Goal: Transaction & Acquisition: Purchase product/service

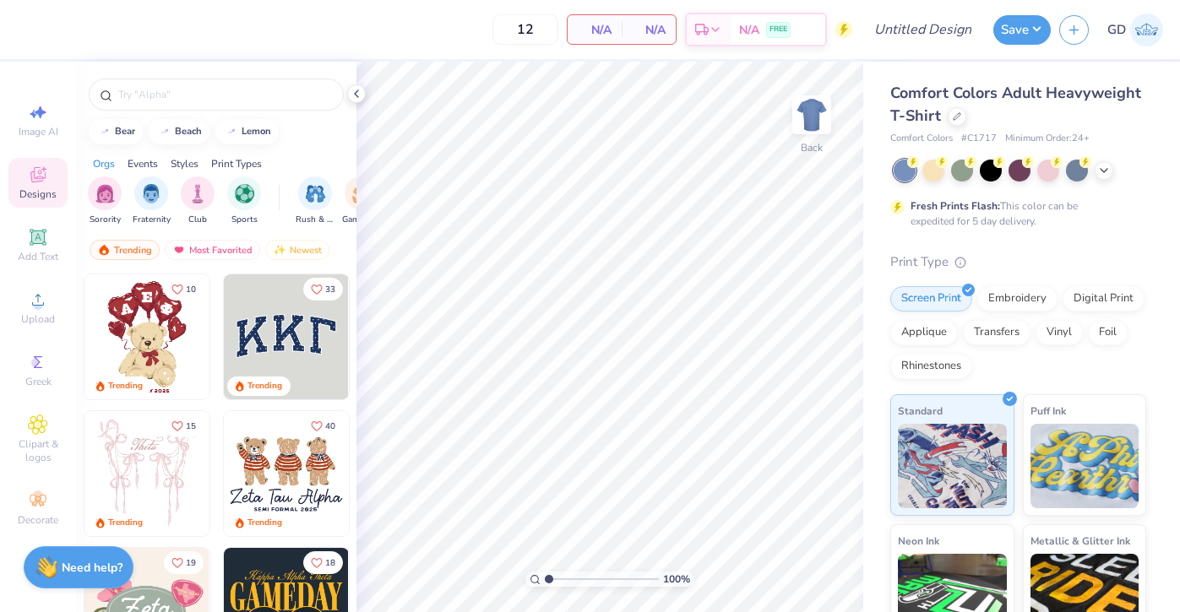
click at [44, 184] on icon at bounding box center [38, 175] width 20 height 20
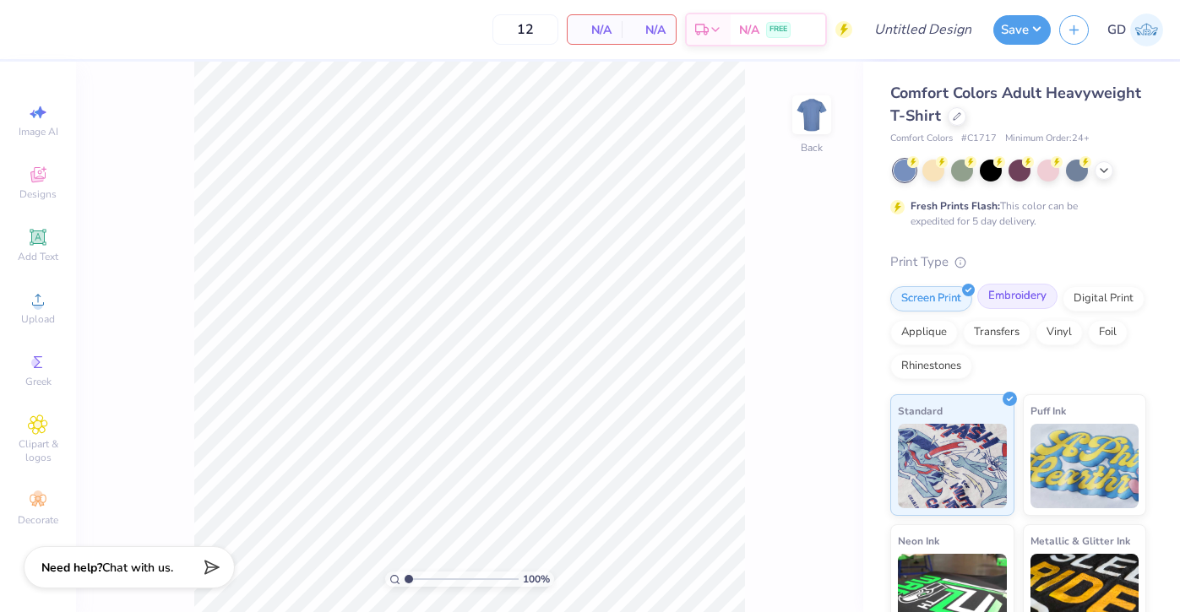
scroll to position [17, 0]
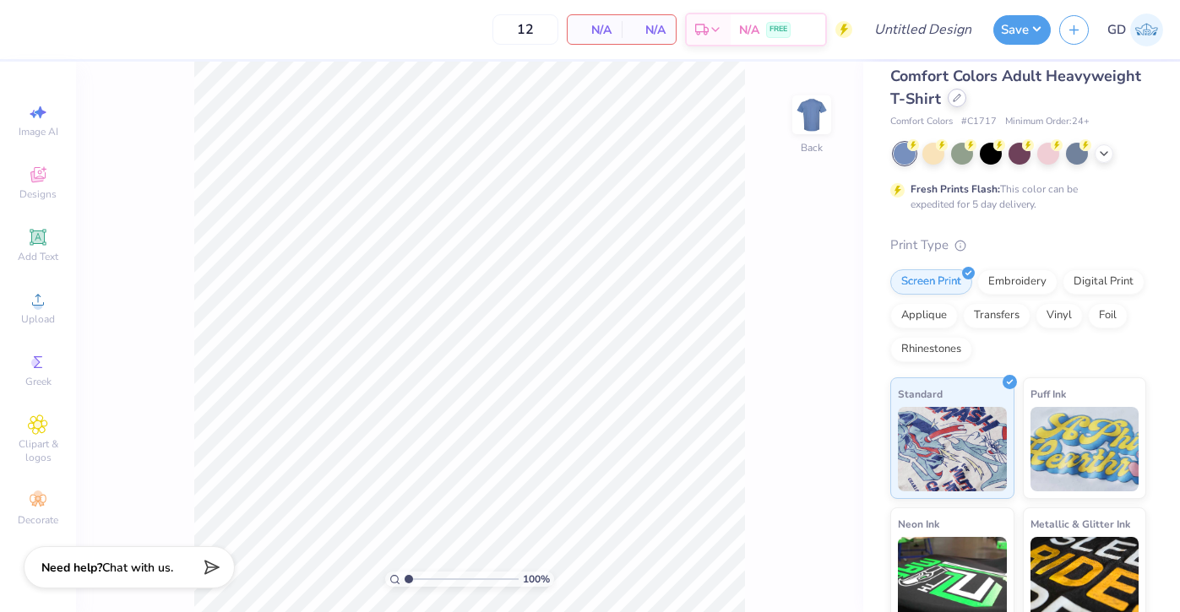
click at [961, 103] on div at bounding box center [957, 98] width 19 height 19
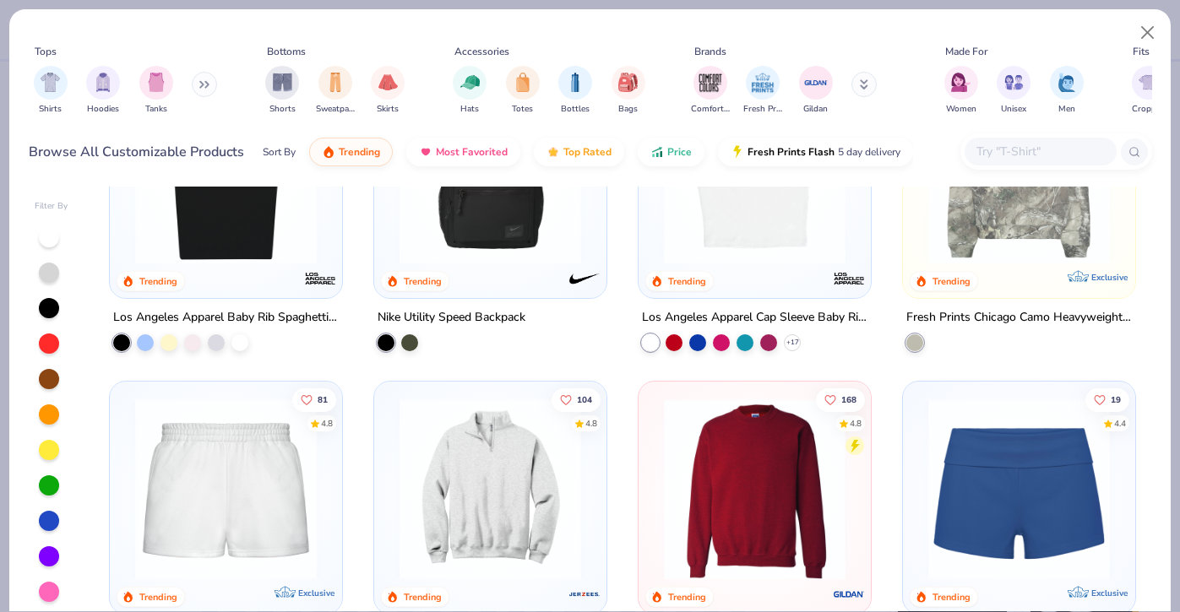
scroll to position [827, 0]
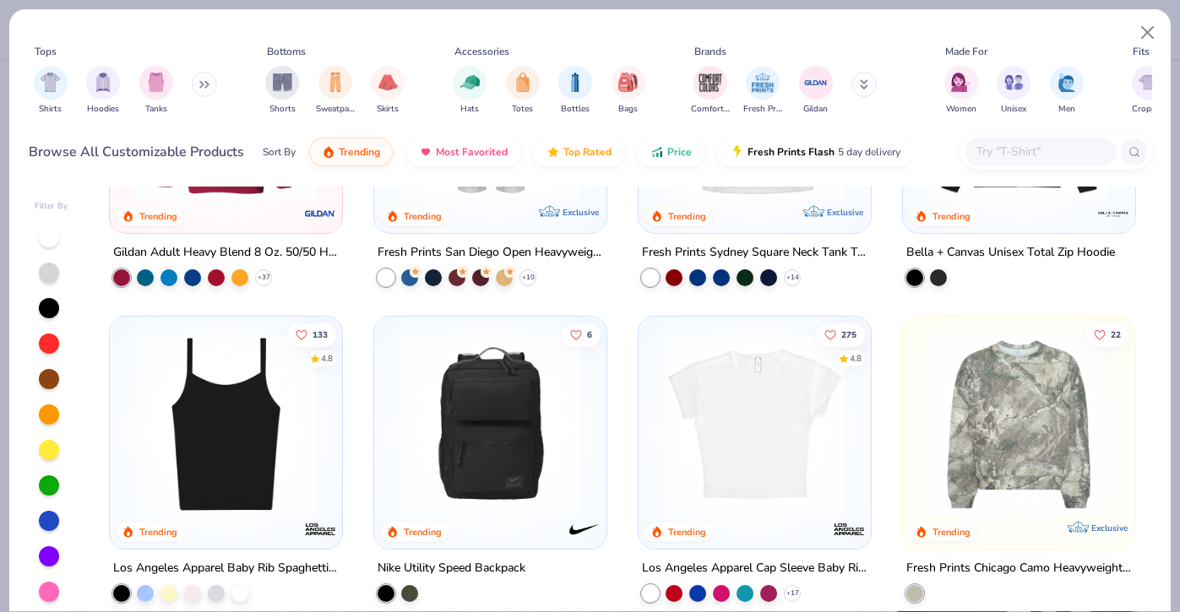
click at [1023, 406] on img at bounding box center [1019, 425] width 198 height 182
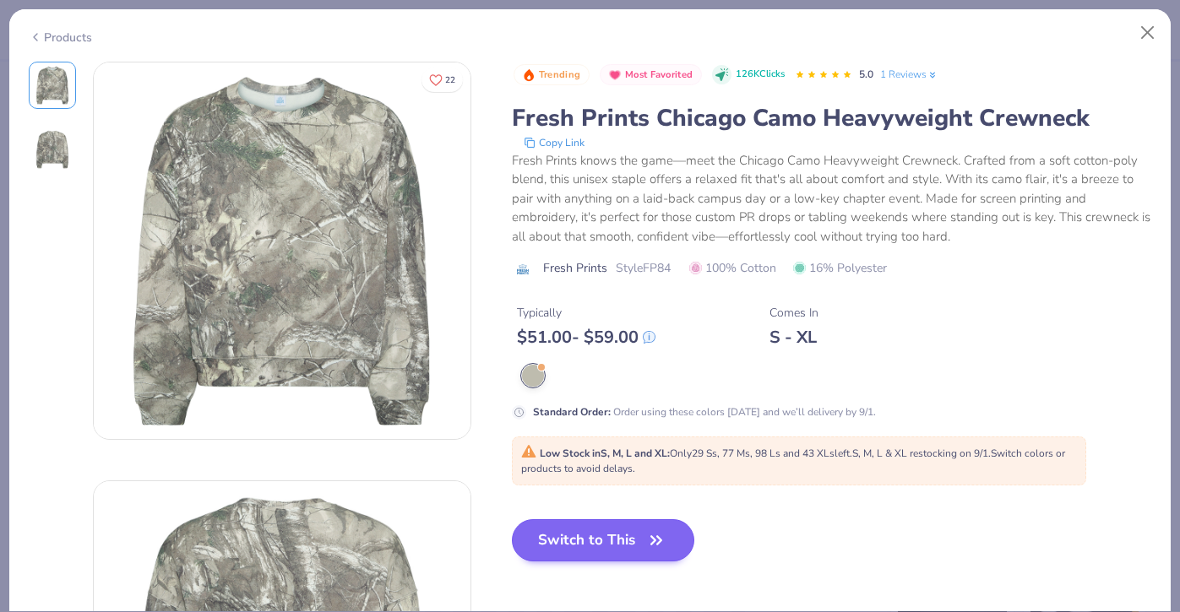
click at [625, 541] on button "Switch to This" at bounding box center [603, 540] width 183 height 42
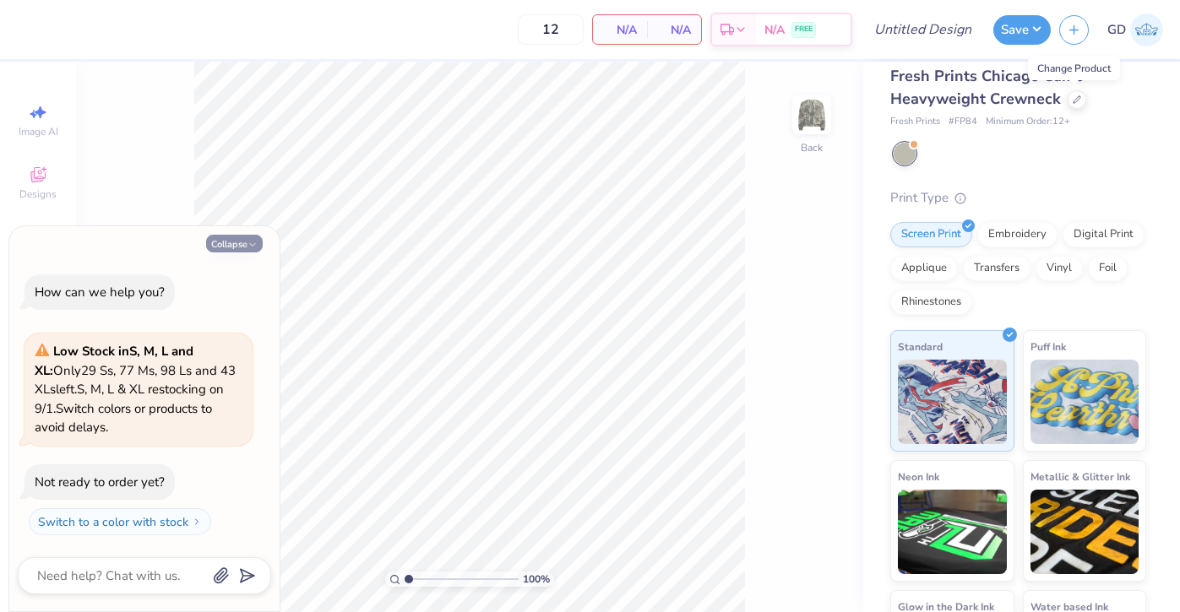
click at [235, 253] on button "Collapse" at bounding box center [234, 244] width 57 height 18
type textarea "x"
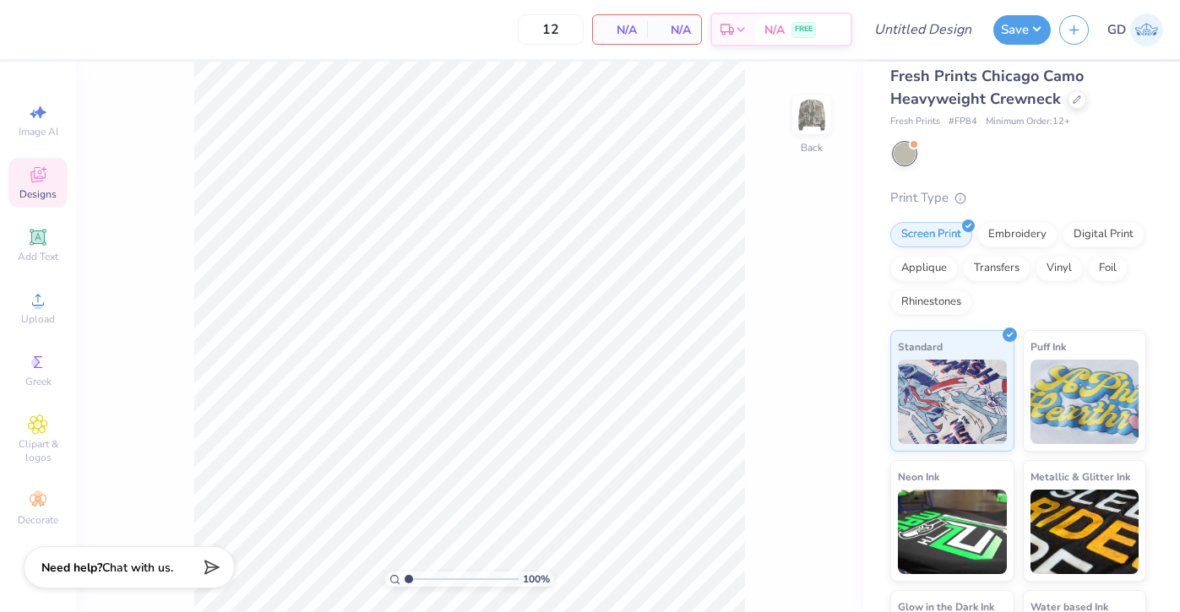
click at [51, 176] on div "Designs" at bounding box center [37, 183] width 59 height 50
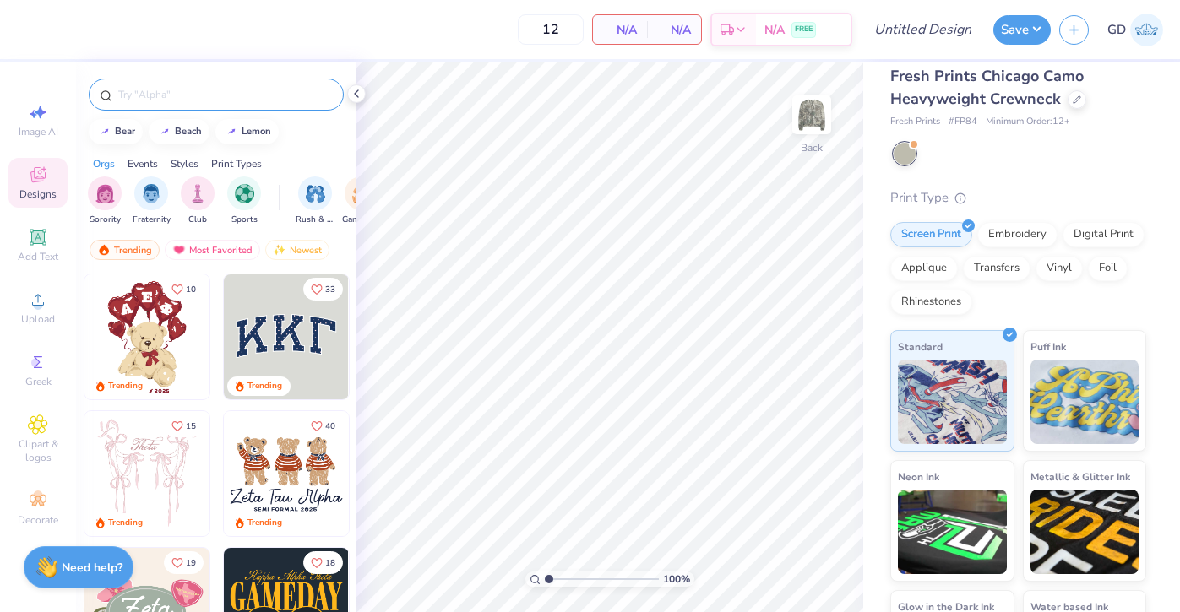
click at [220, 106] on div at bounding box center [216, 95] width 255 height 32
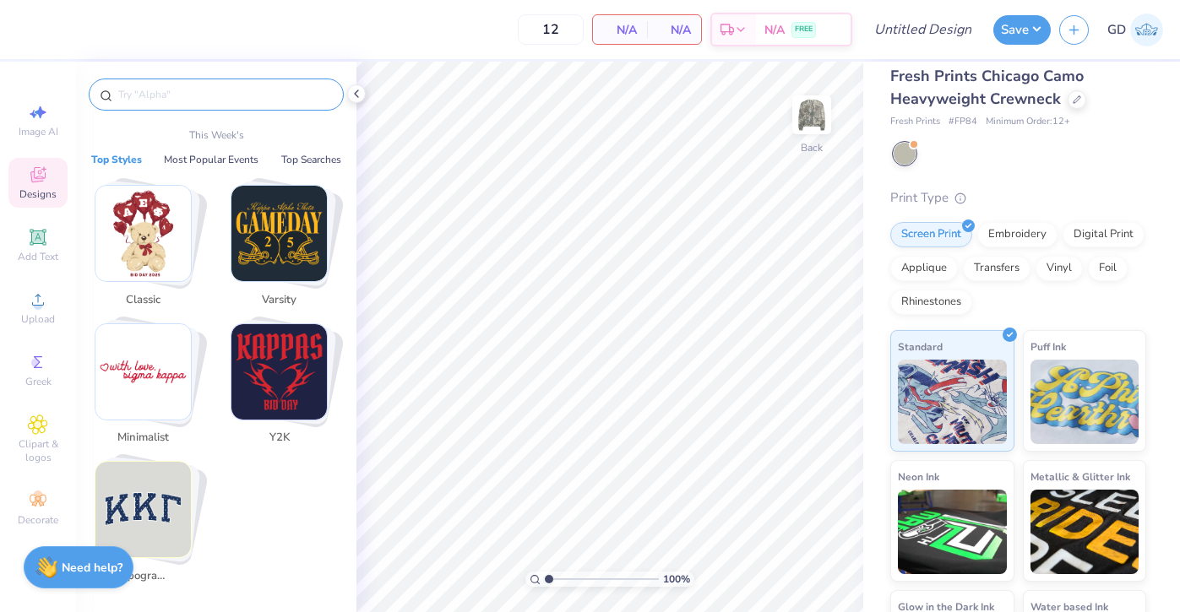
click at [206, 86] on input "text" at bounding box center [225, 94] width 216 height 17
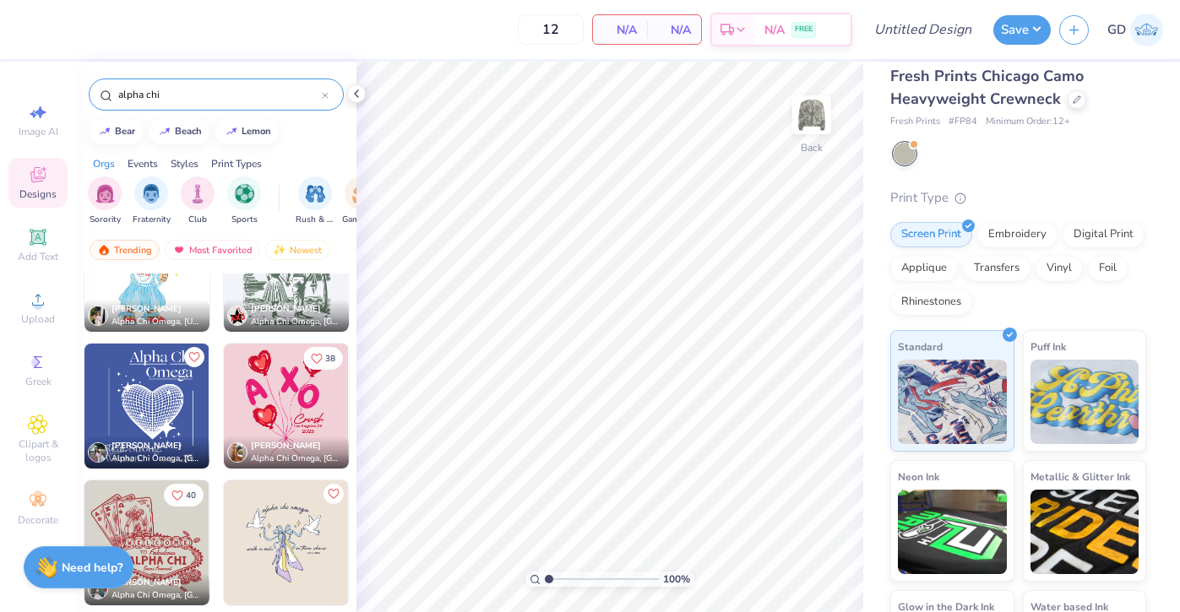
scroll to position [5393, 0]
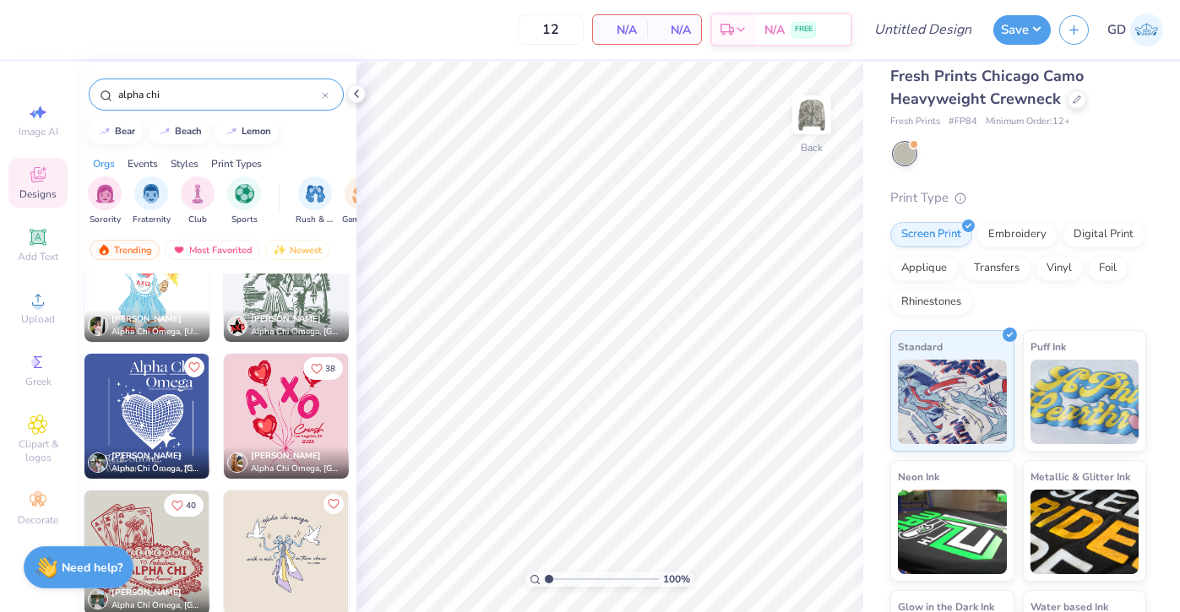
type input "alpha chi"
click at [141, 430] on img at bounding box center [146, 416] width 125 height 125
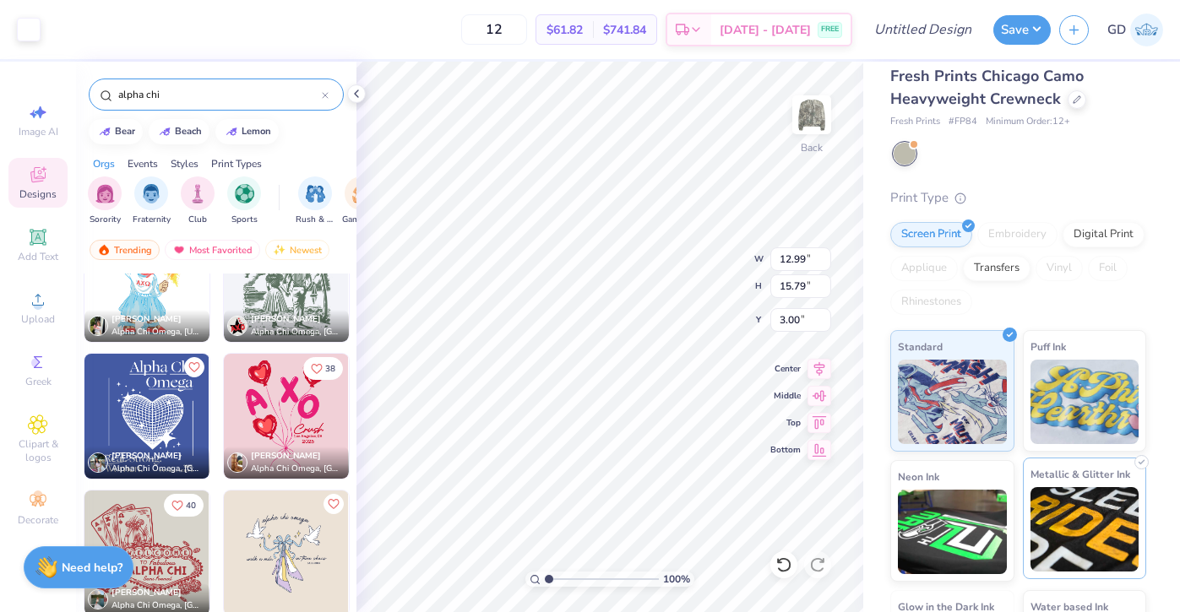
click at [1042, 509] on img at bounding box center [1084, 529] width 109 height 84
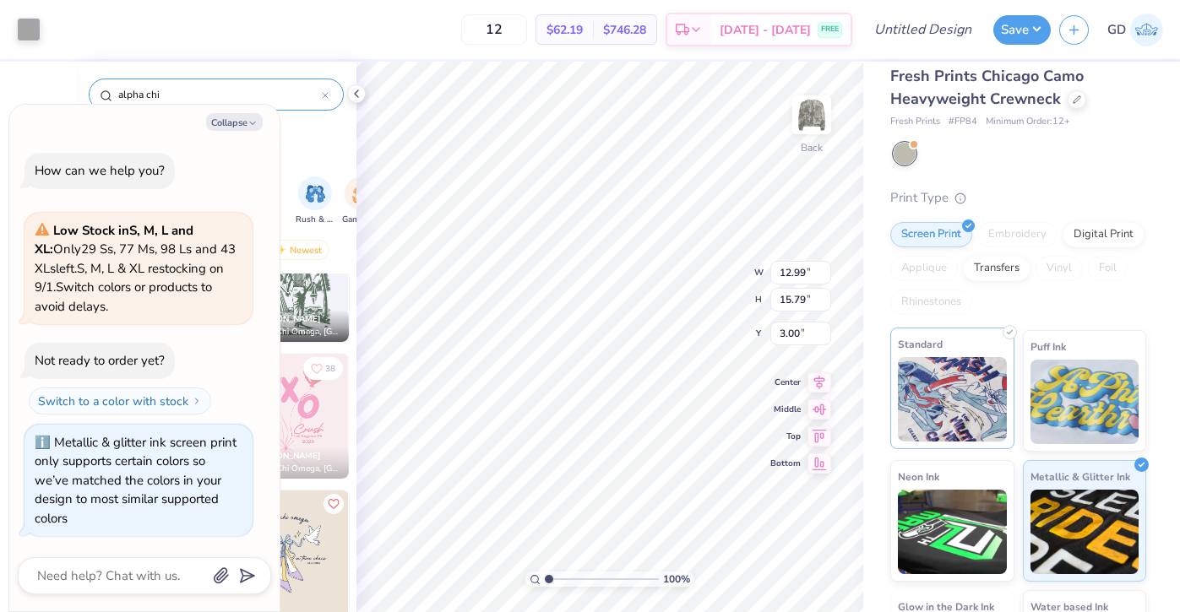
click at [981, 426] on img at bounding box center [952, 399] width 109 height 84
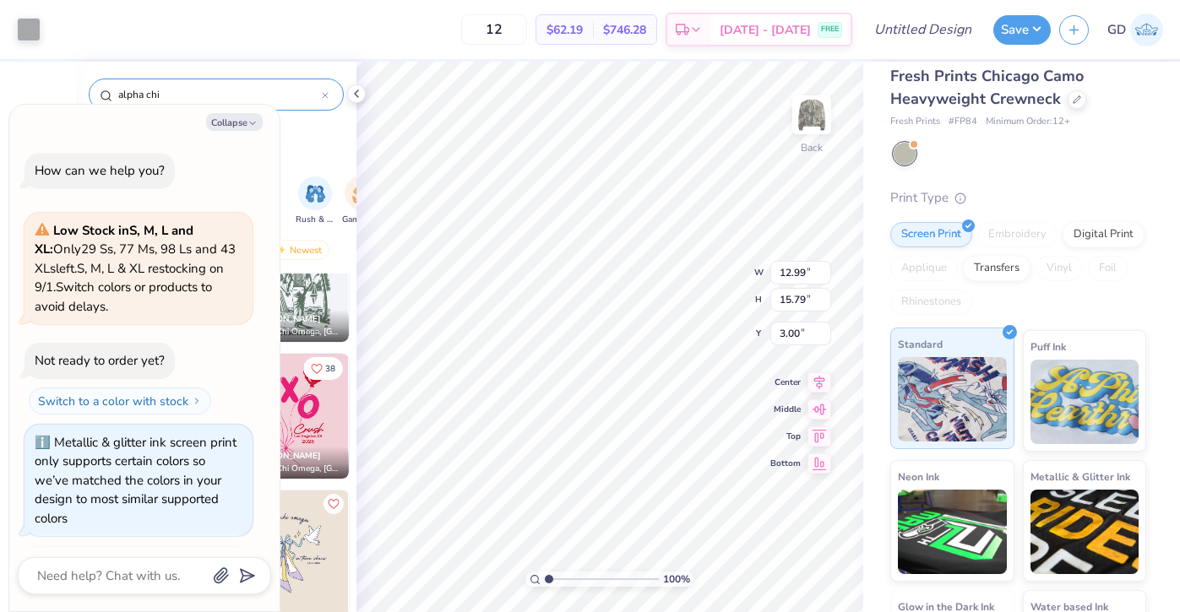
scroll to position [97, 0]
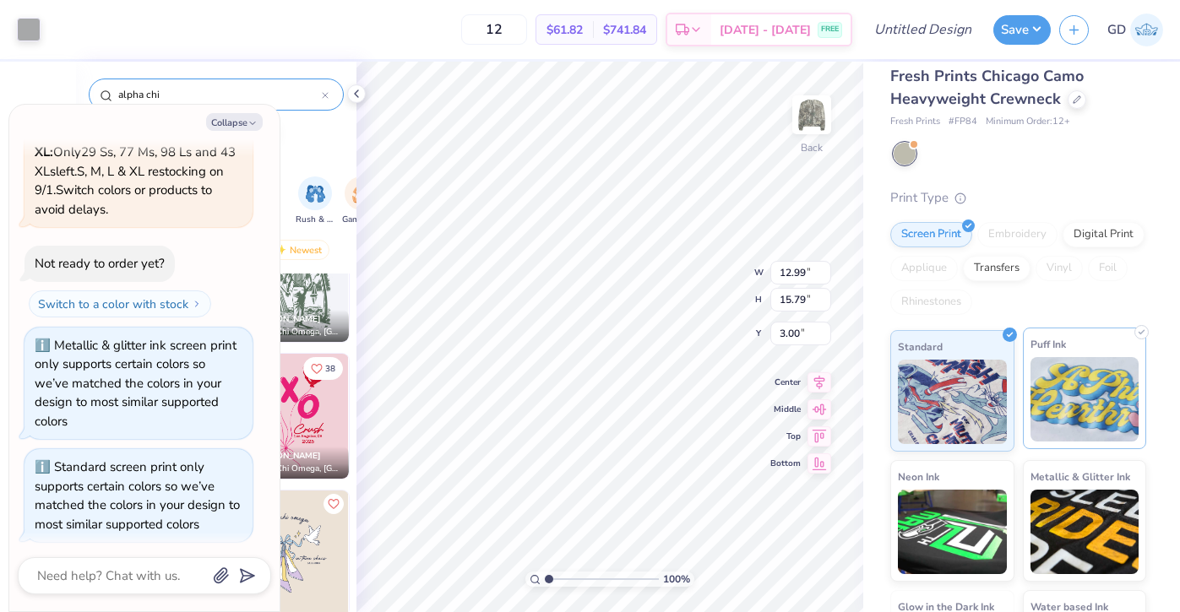
click at [1051, 405] on img at bounding box center [1084, 399] width 109 height 84
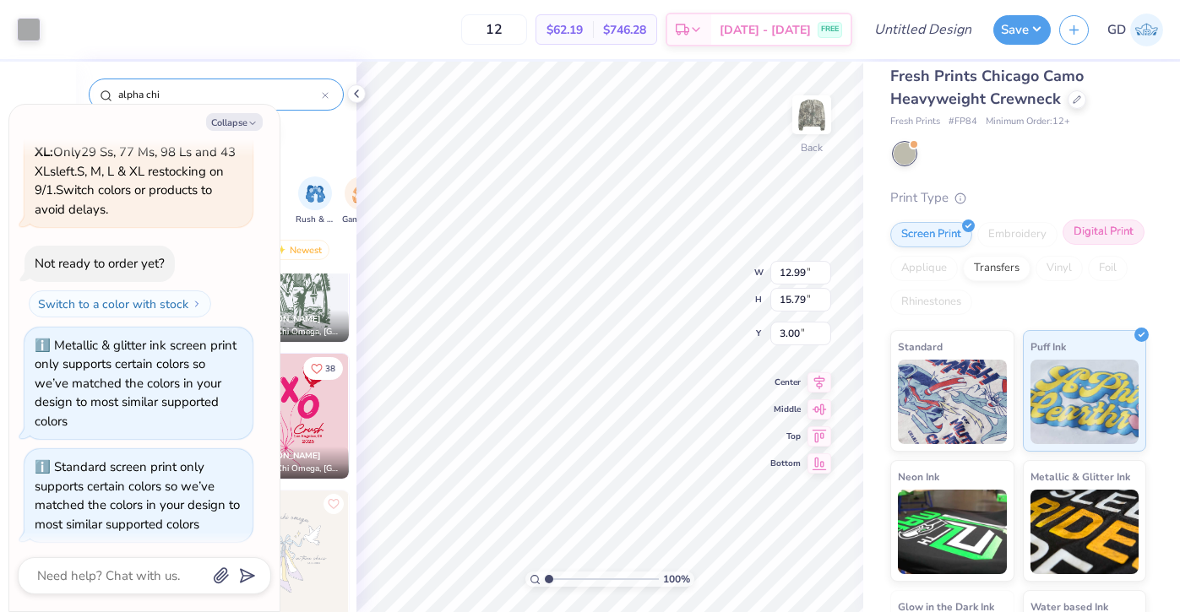
click at [1097, 236] on div "Digital Print" at bounding box center [1103, 232] width 82 height 25
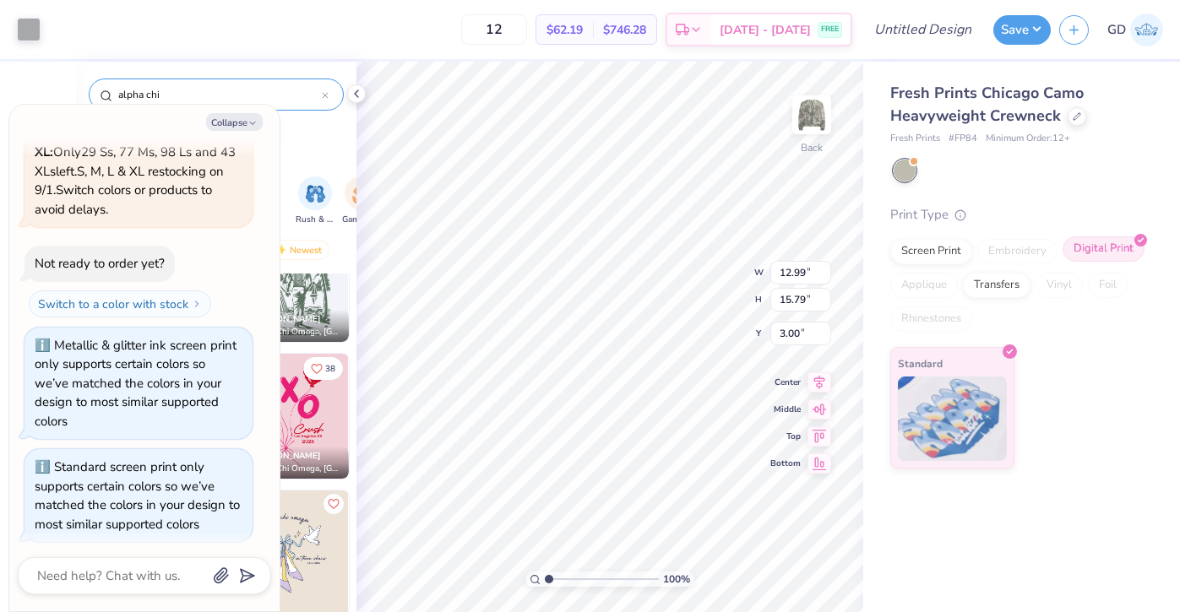
scroll to position [0, 0]
click at [912, 180] on div at bounding box center [905, 171] width 22 height 22
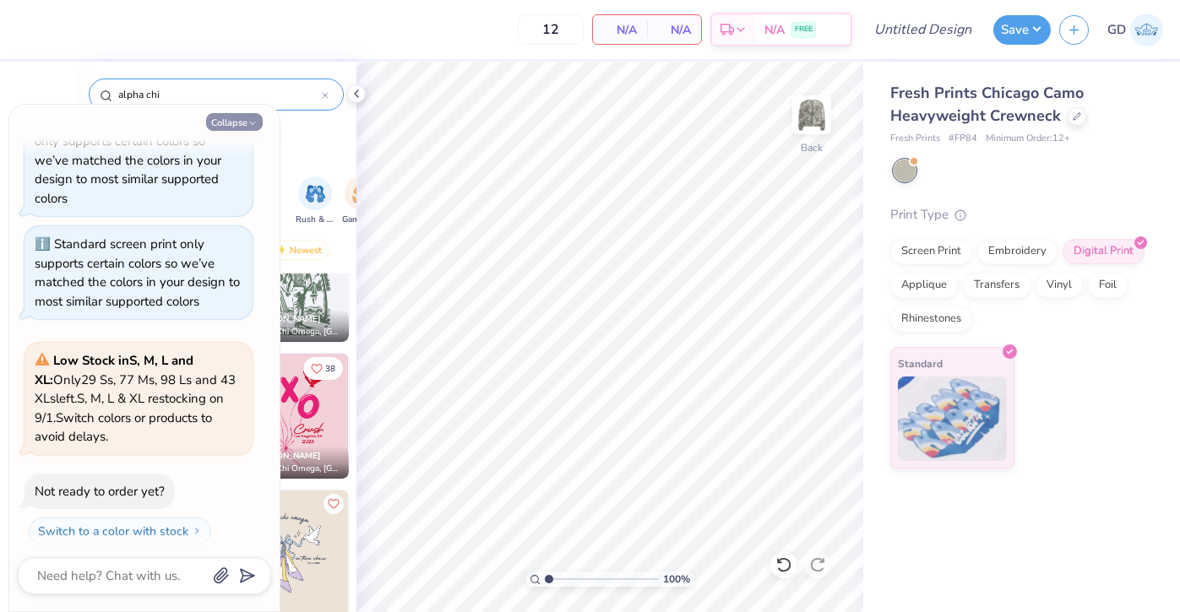
click at [246, 124] on button "Collapse" at bounding box center [234, 122] width 57 height 18
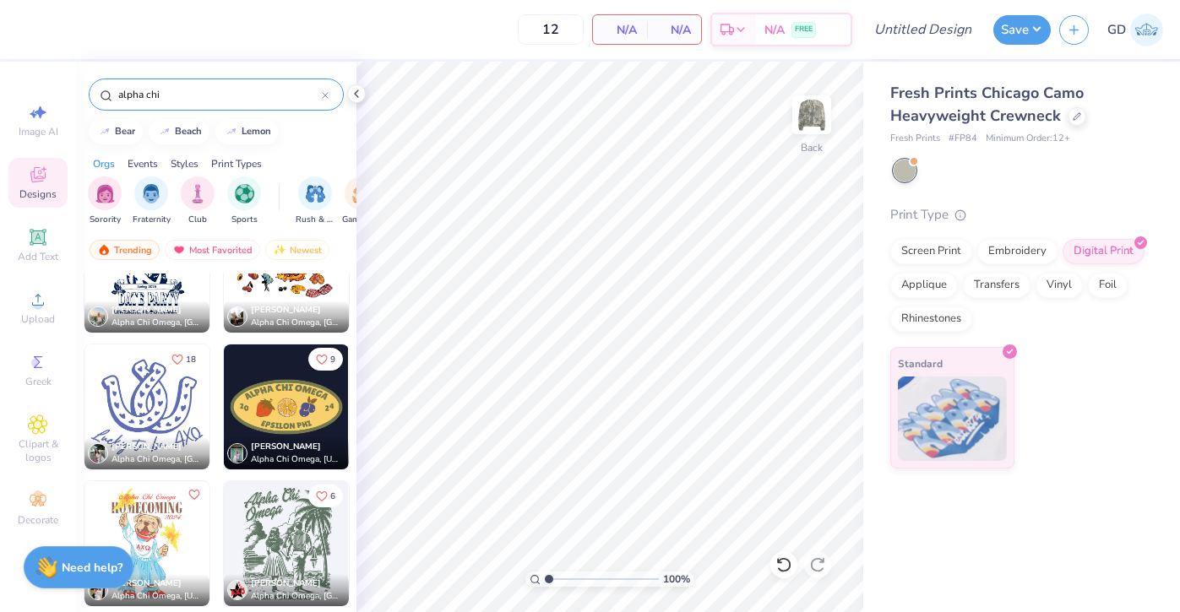
scroll to position [5096, 0]
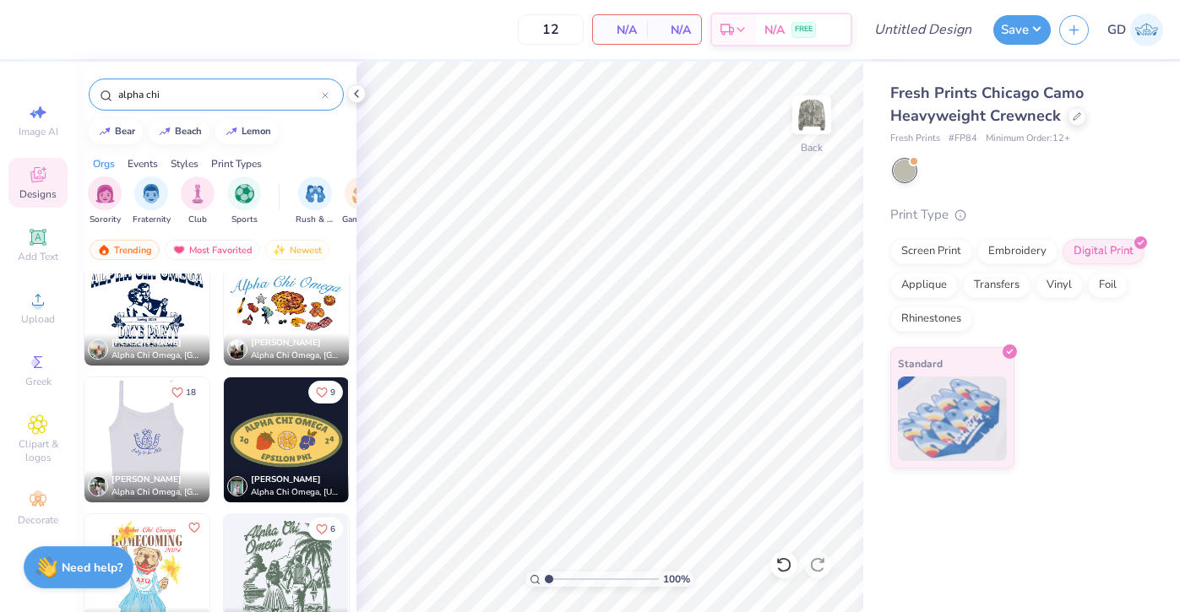
click at [160, 435] on div at bounding box center [146, 440] width 375 height 125
click at [313, 305] on img at bounding box center [286, 303] width 125 height 125
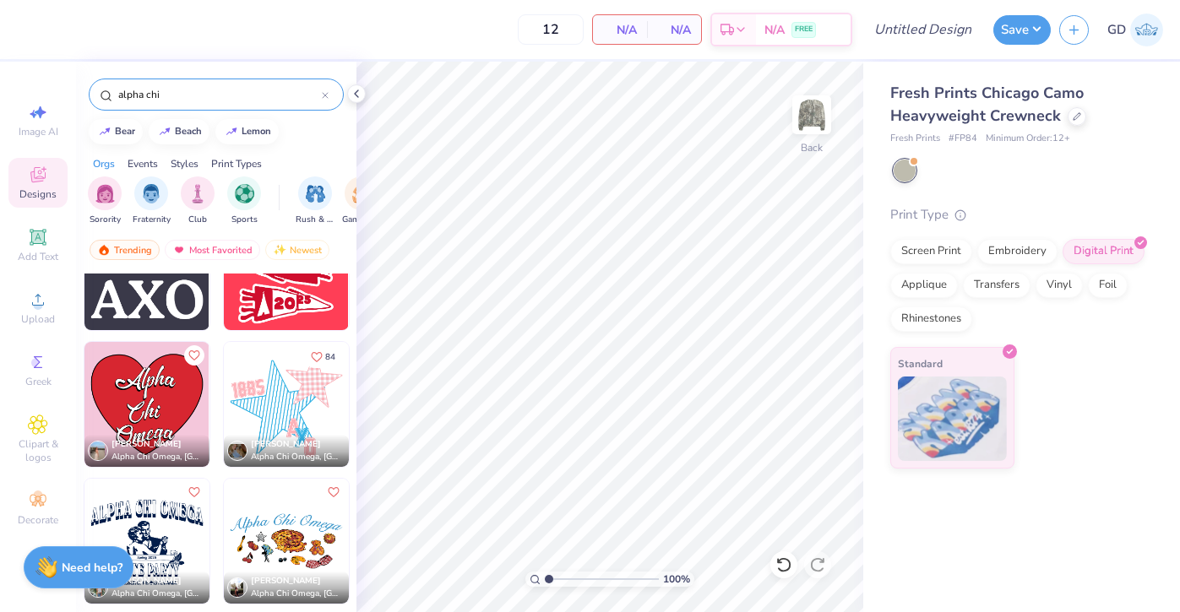
scroll to position [4857, 0]
click at [165, 410] on img at bounding box center [146, 405] width 125 height 125
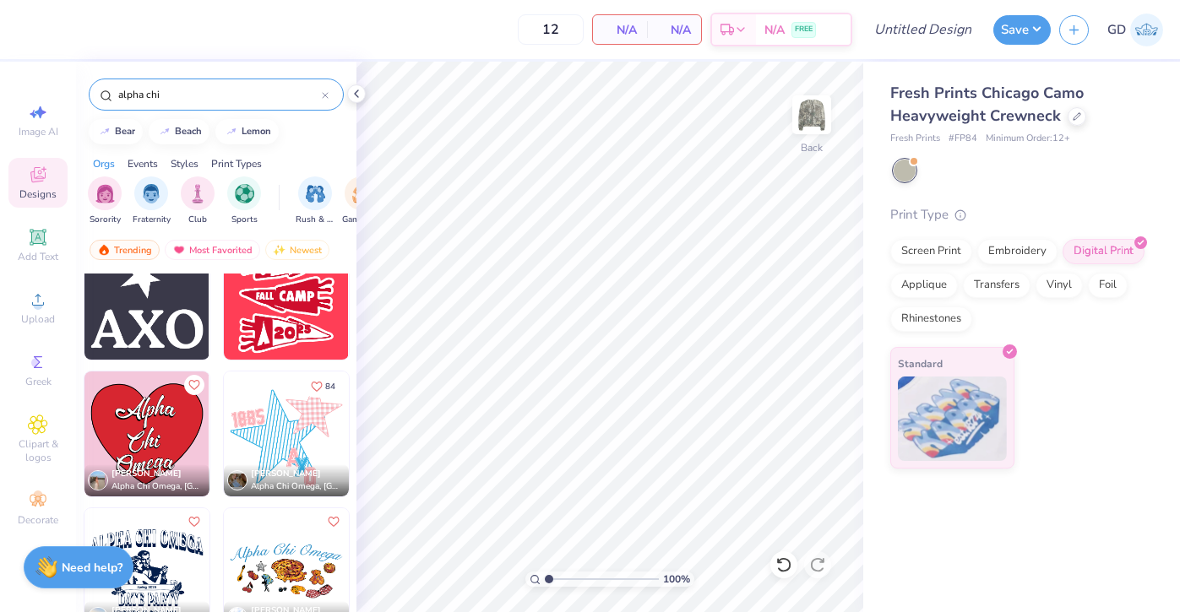
scroll to position [4828, 0]
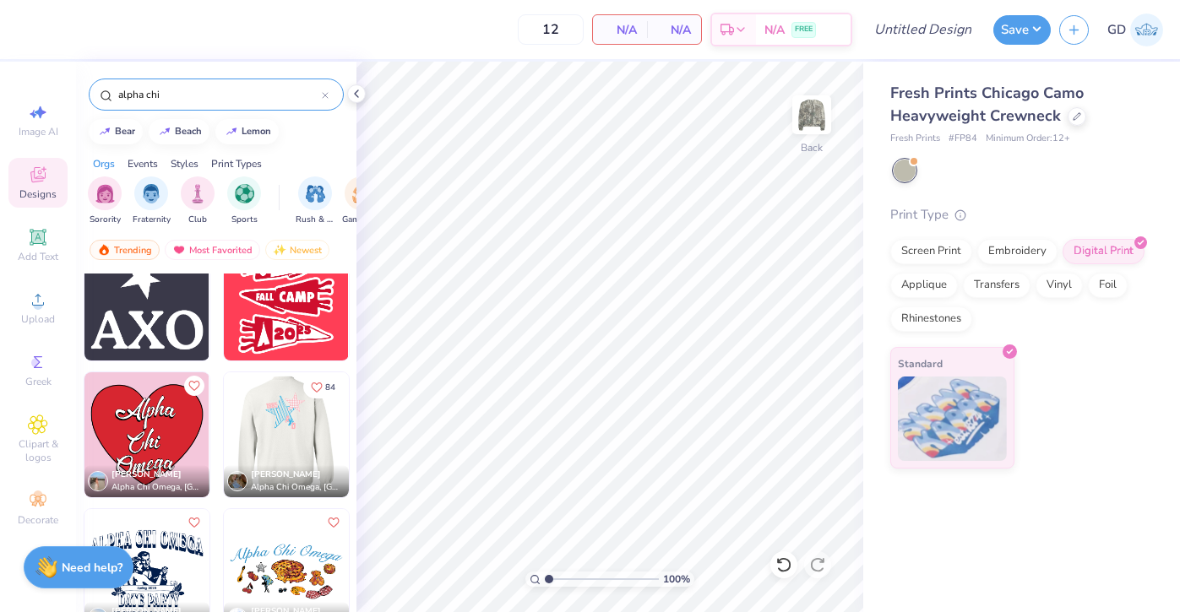
click at [277, 435] on div at bounding box center [286, 434] width 375 height 125
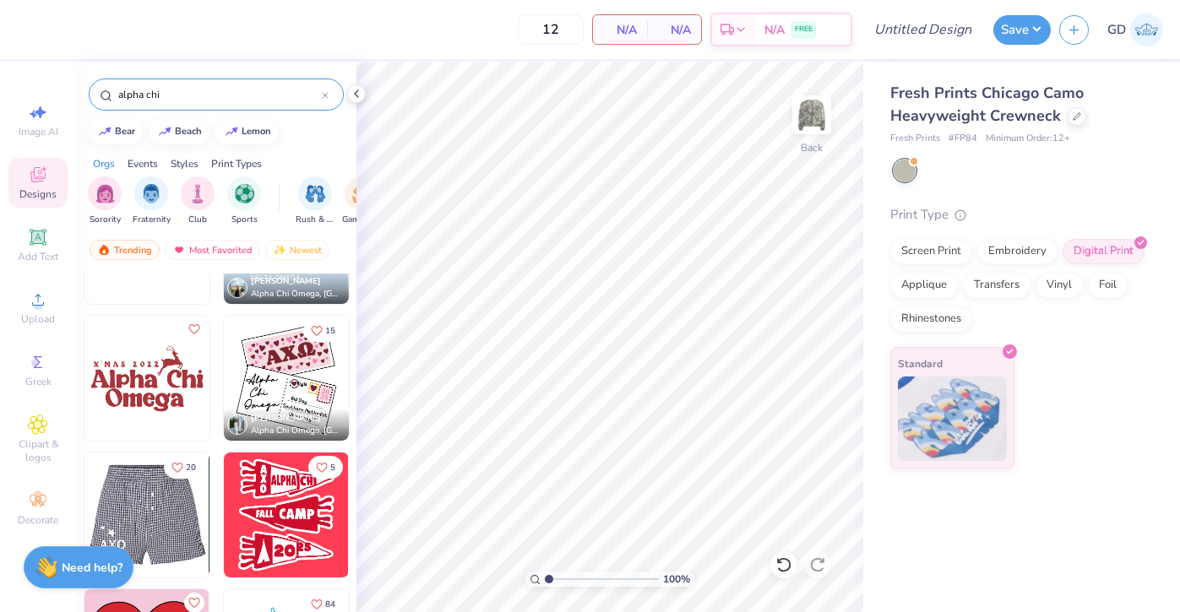
scroll to position [4639, 0]
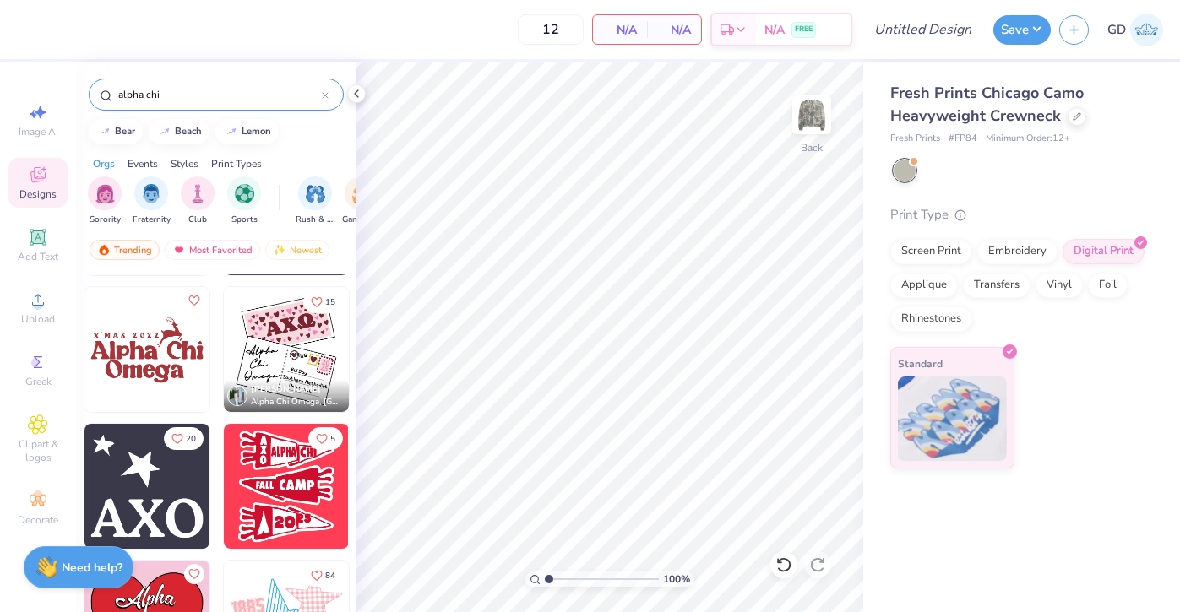
click at [161, 488] on img at bounding box center [146, 486] width 125 height 125
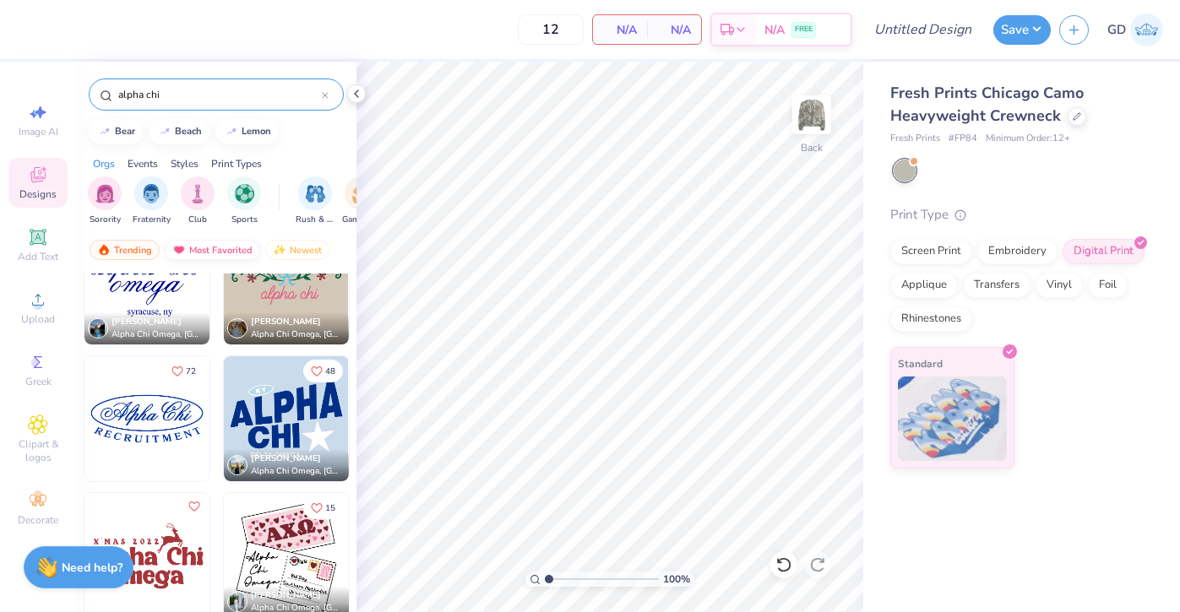
click at [220, 259] on div "Most Favorited" at bounding box center [212, 250] width 95 height 20
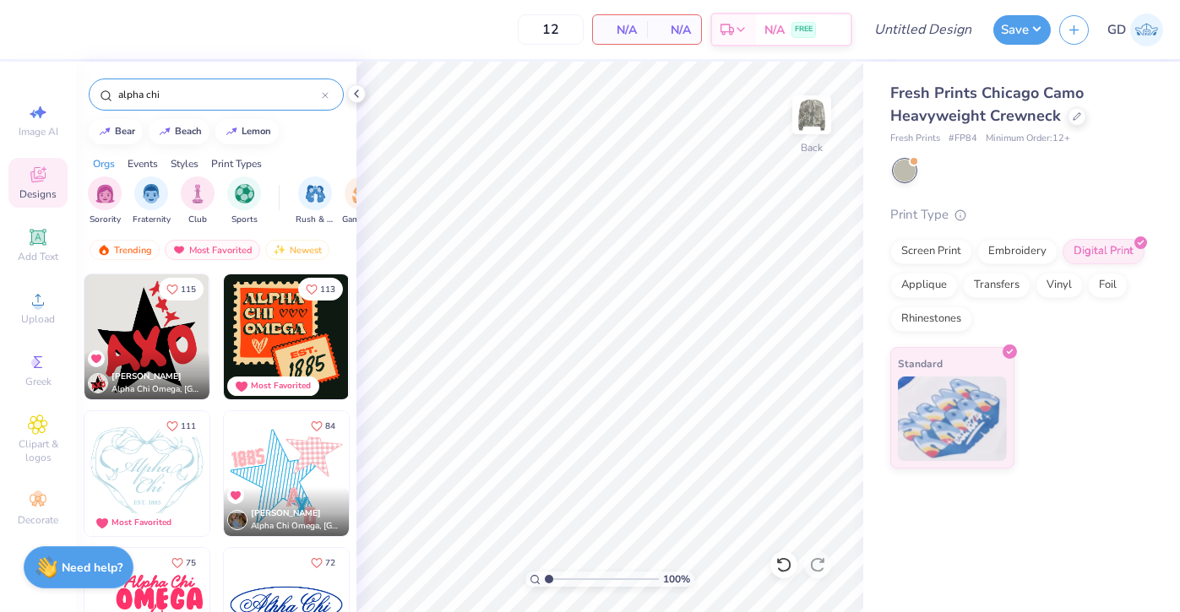
click at [287, 345] on img at bounding box center [286, 336] width 125 height 125
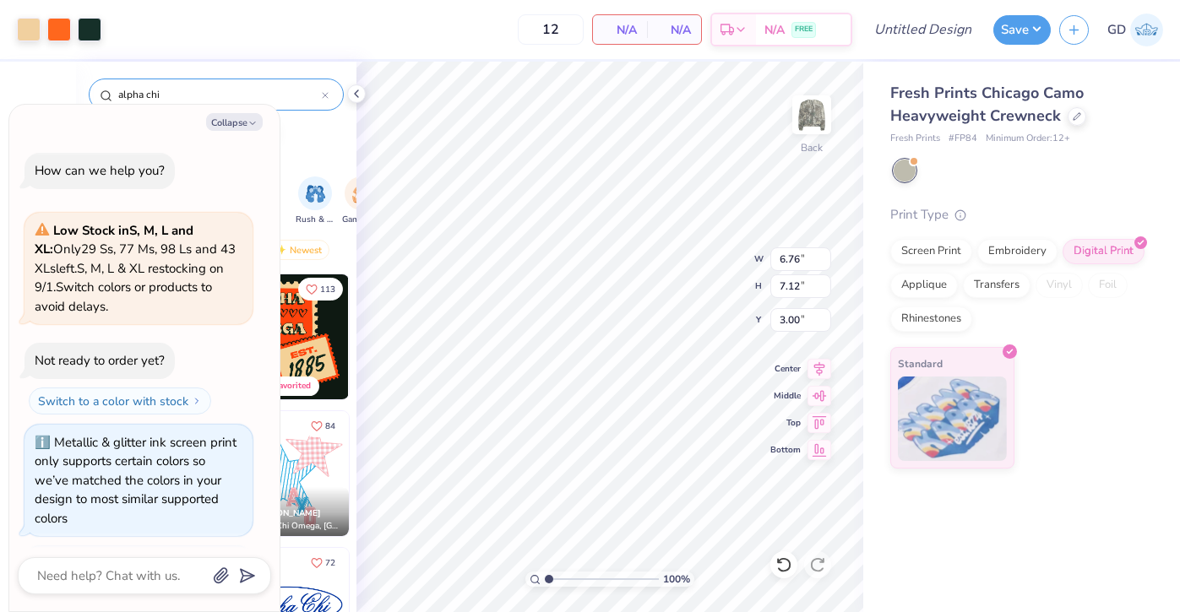
scroll to position [403, 0]
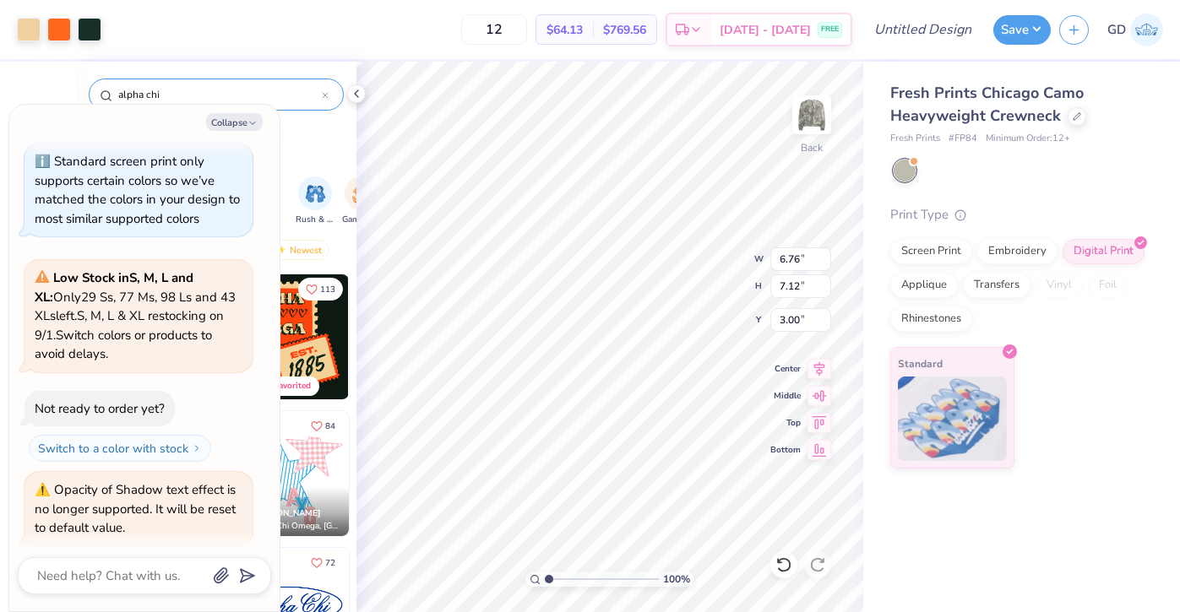
type textarea "x"
type input "7.77"
type input "8.18"
click at [236, 120] on button "Collapse" at bounding box center [234, 122] width 57 height 18
type textarea "x"
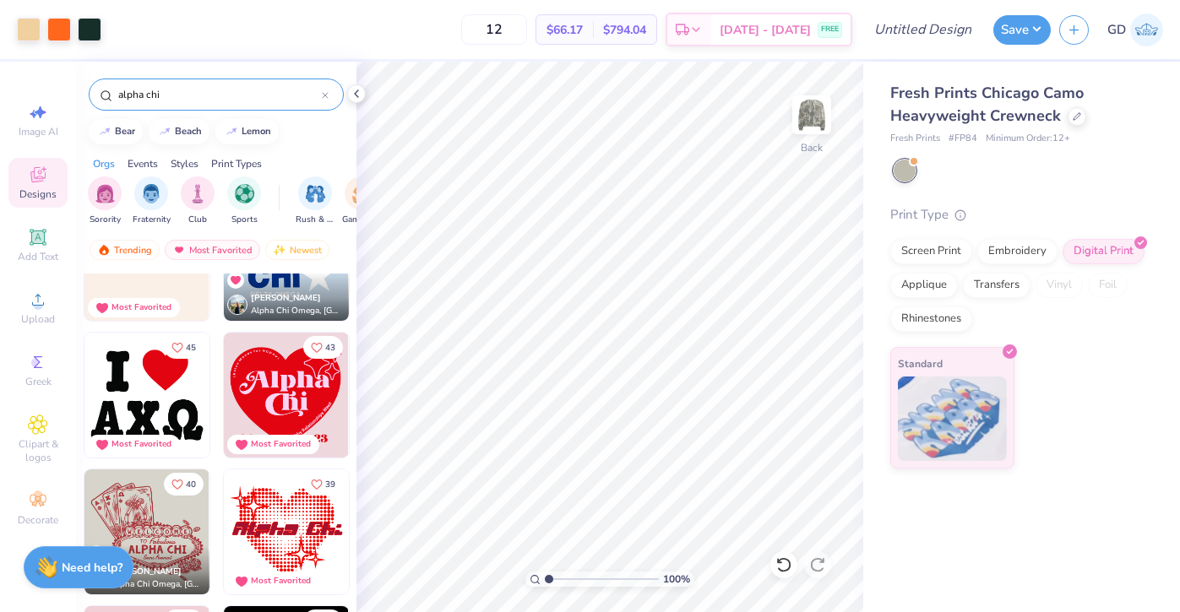
scroll to position [754, 0]
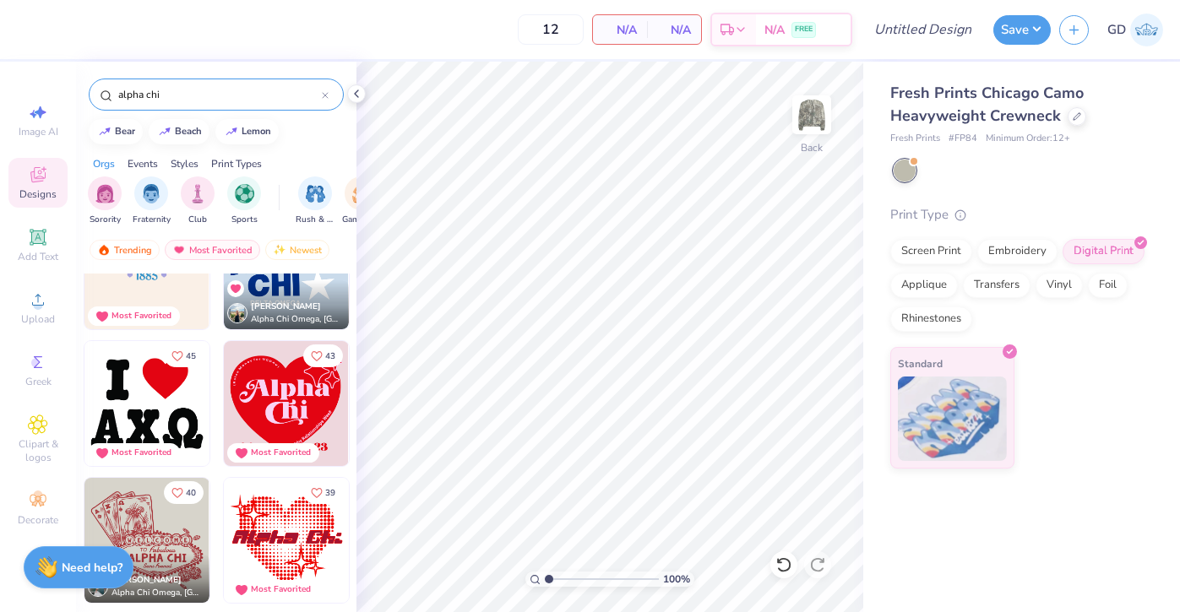
click at [186, 406] on img at bounding box center [146, 403] width 125 height 125
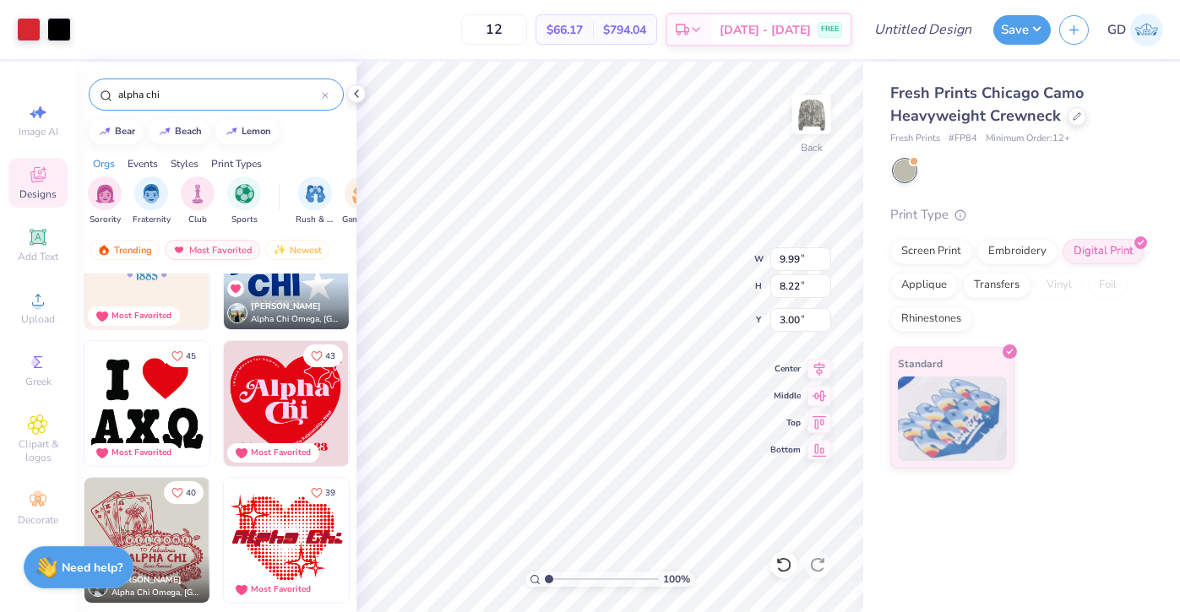
type input "8.46"
type input "6.96"
type input "10.53"
type input "8.66"
click at [492, 20] on input "12" at bounding box center [494, 29] width 66 height 30
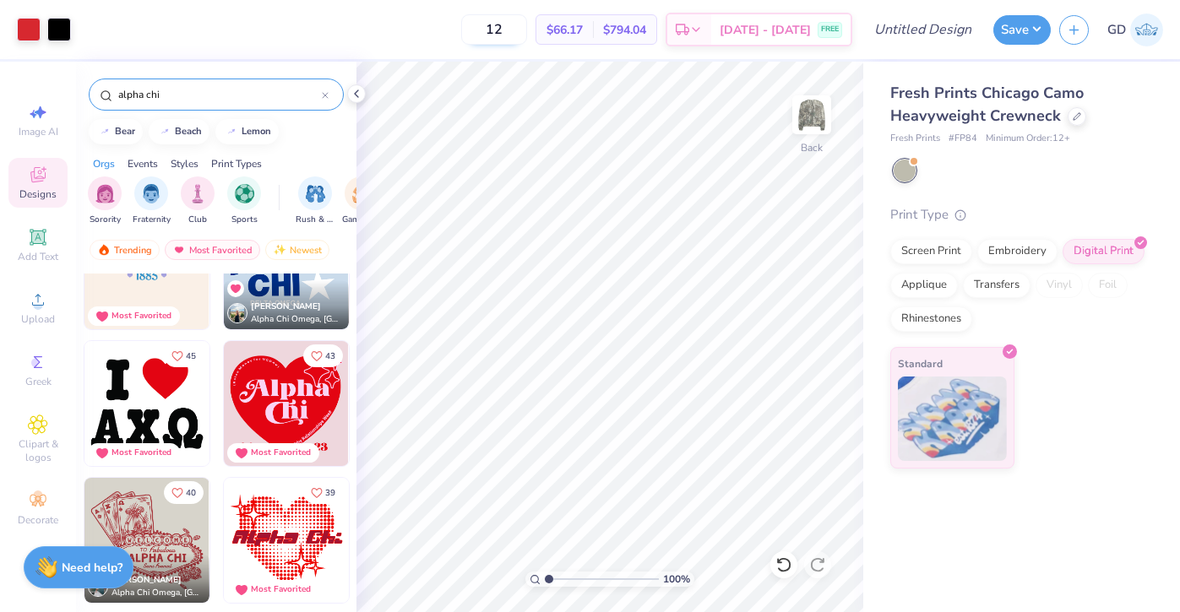
click at [495, 24] on input "12" at bounding box center [494, 29] width 66 height 30
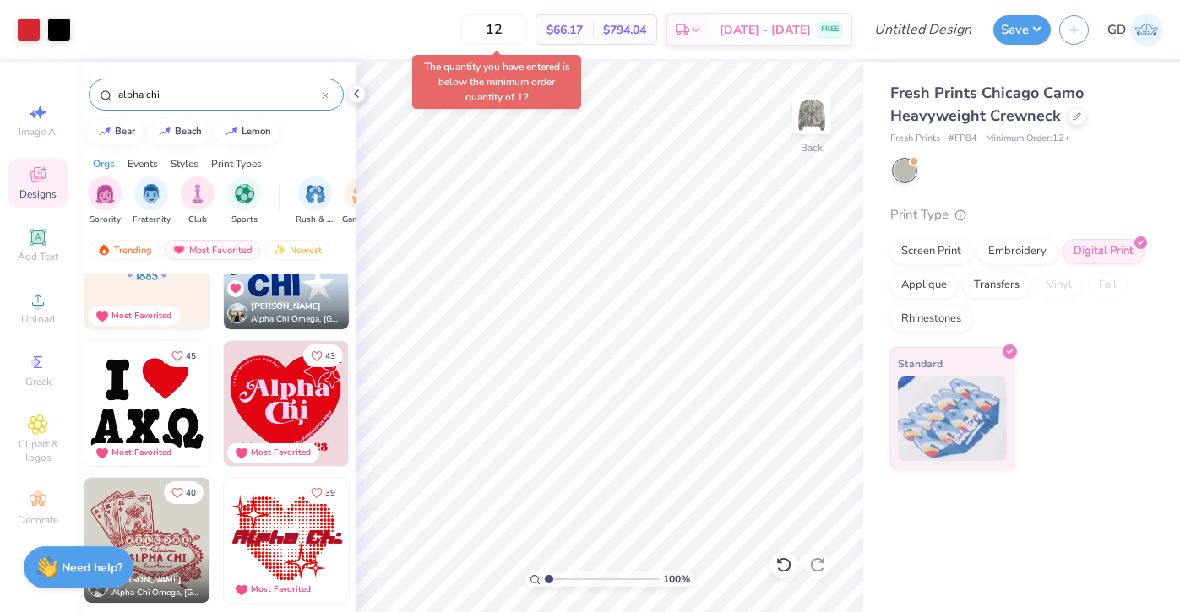
click at [892, 49] on div "Design Title" at bounding box center [923, 29] width 124 height 59
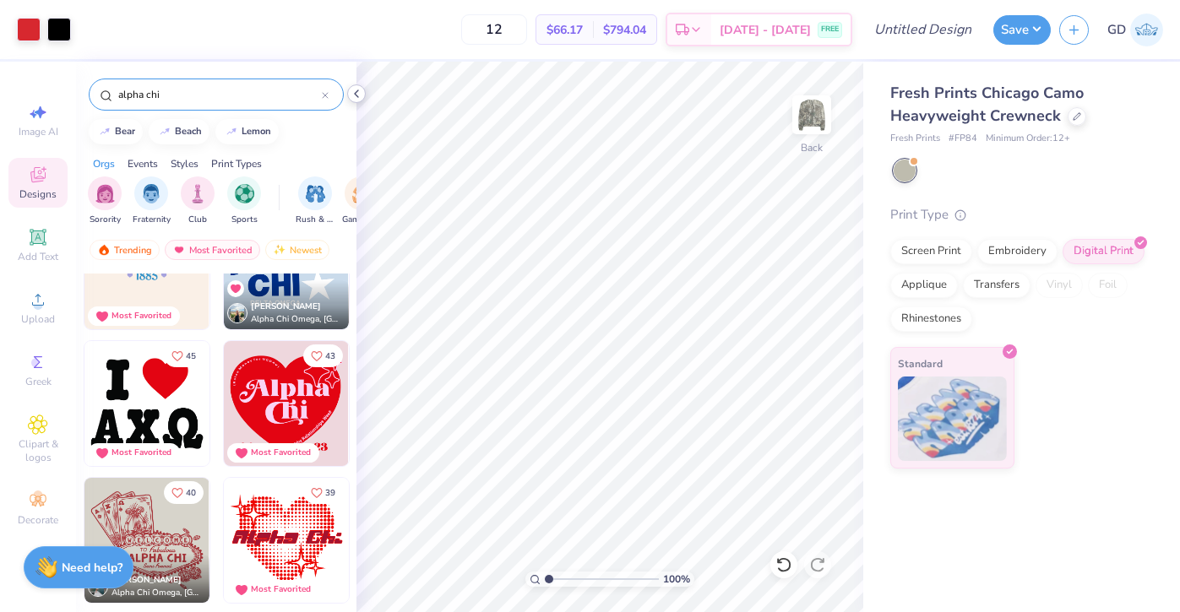
click at [361, 94] on icon at bounding box center [357, 94] width 14 height 14
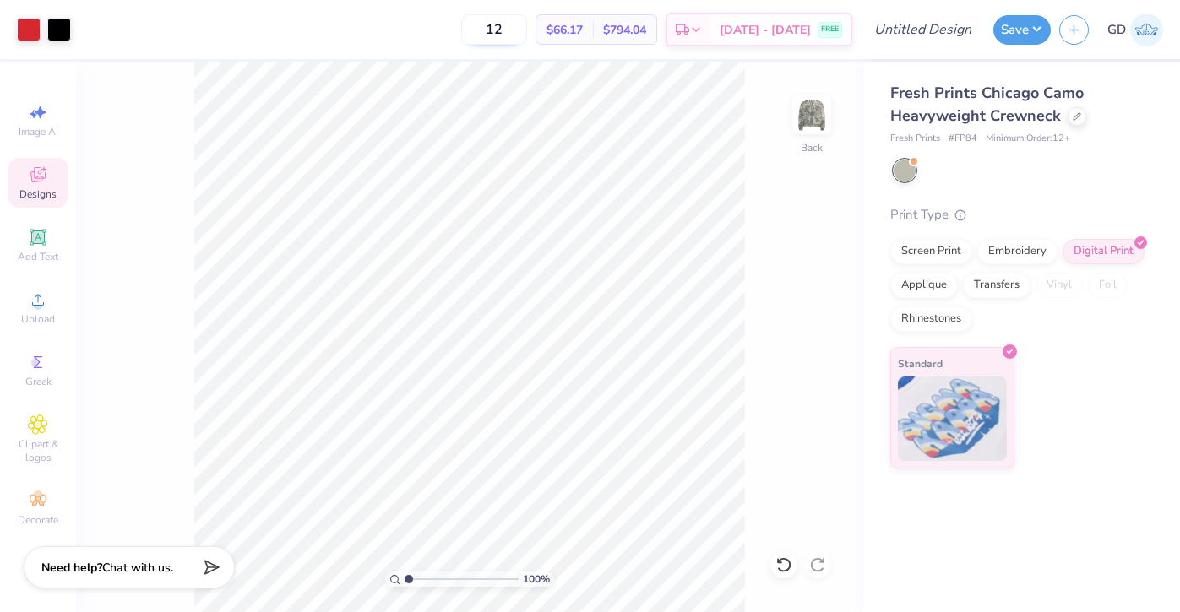
click at [520, 27] on input "12" at bounding box center [494, 29] width 66 height 30
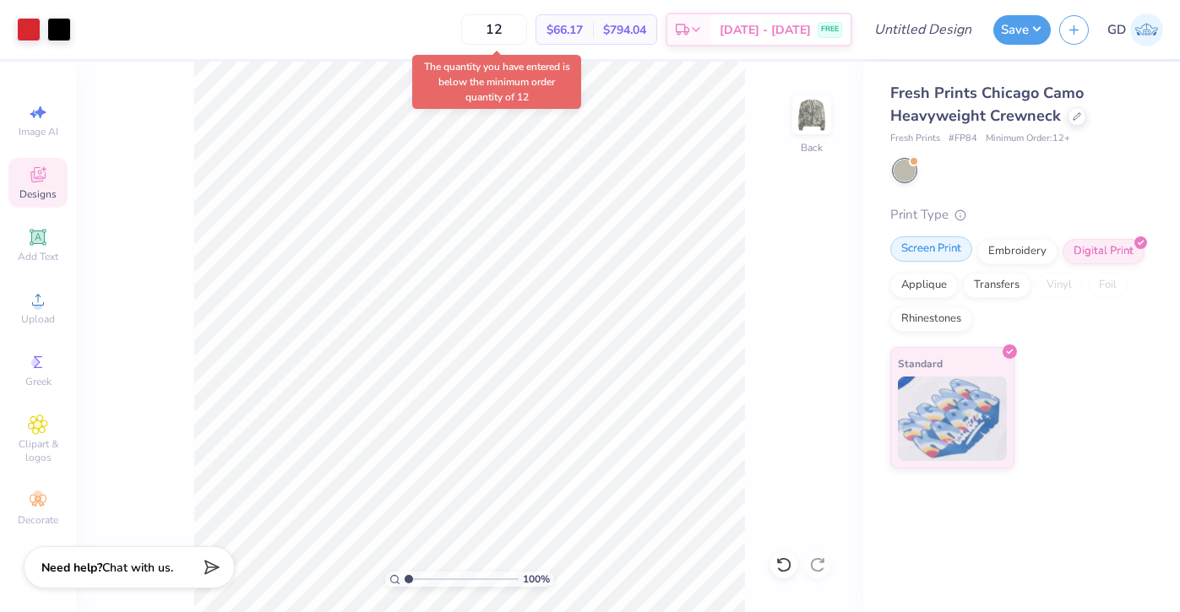
click at [959, 254] on div "Screen Print" at bounding box center [931, 248] width 82 height 25
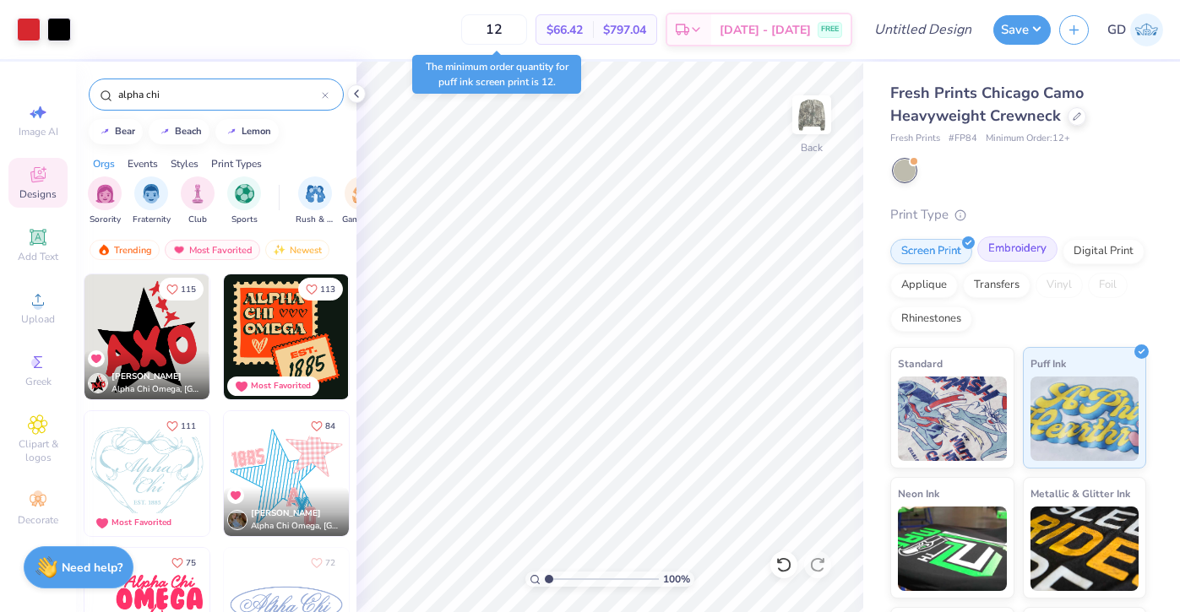
click at [1035, 245] on div "Embroidery" at bounding box center [1017, 248] width 80 height 25
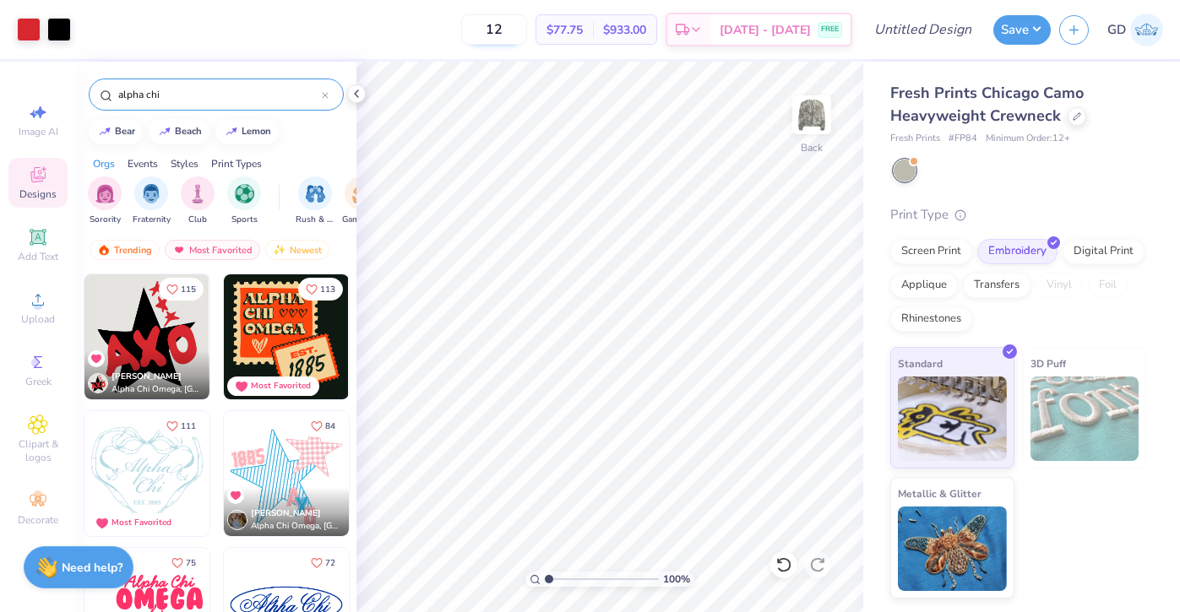
click at [519, 33] on input "12" at bounding box center [494, 29] width 66 height 30
type input "12"
click at [1001, 176] on div at bounding box center [1020, 171] width 253 height 22
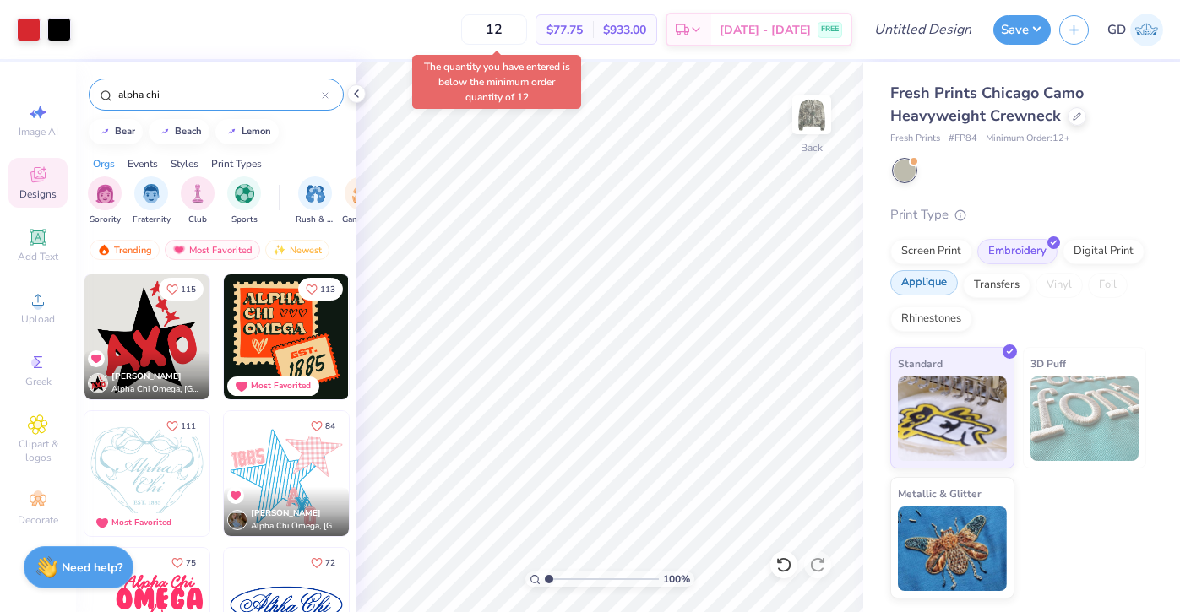
click at [940, 278] on div "Applique" at bounding box center [924, 282] width 68 height 25
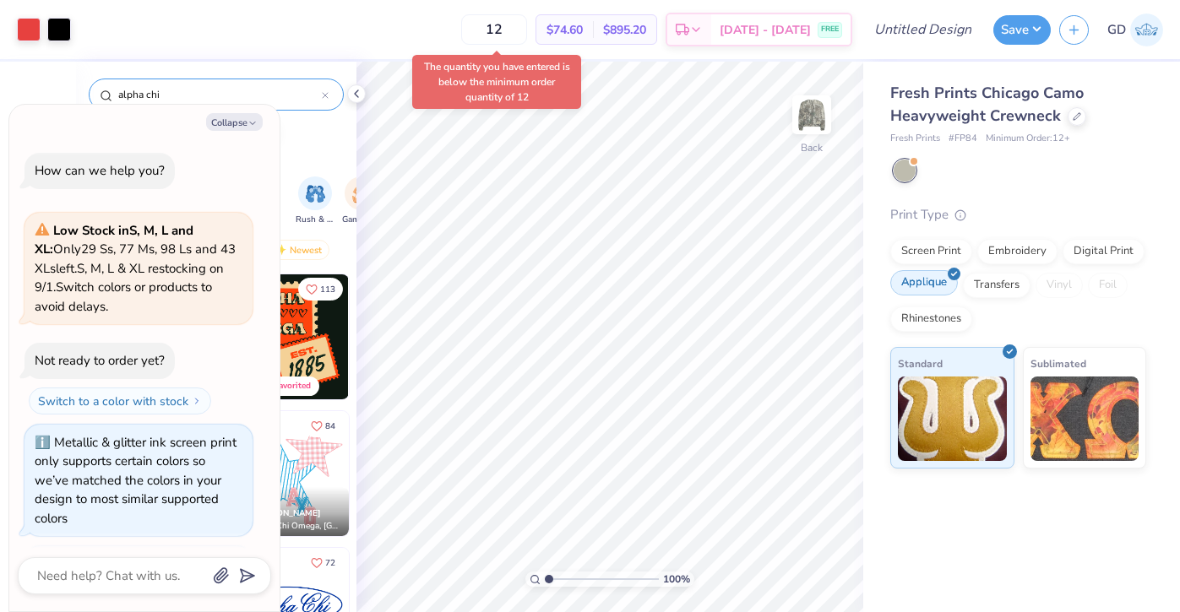
scroll to position [504, 0]
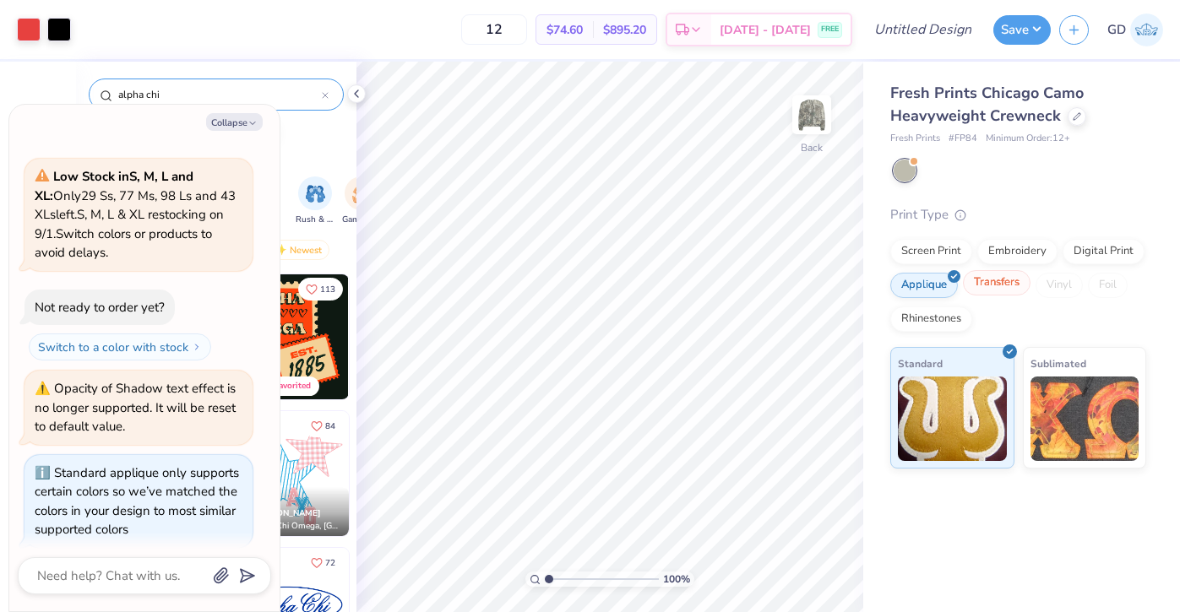
click at [979, 278] on div "Transfers" at bounding box center [997, 282] width 68 height 25
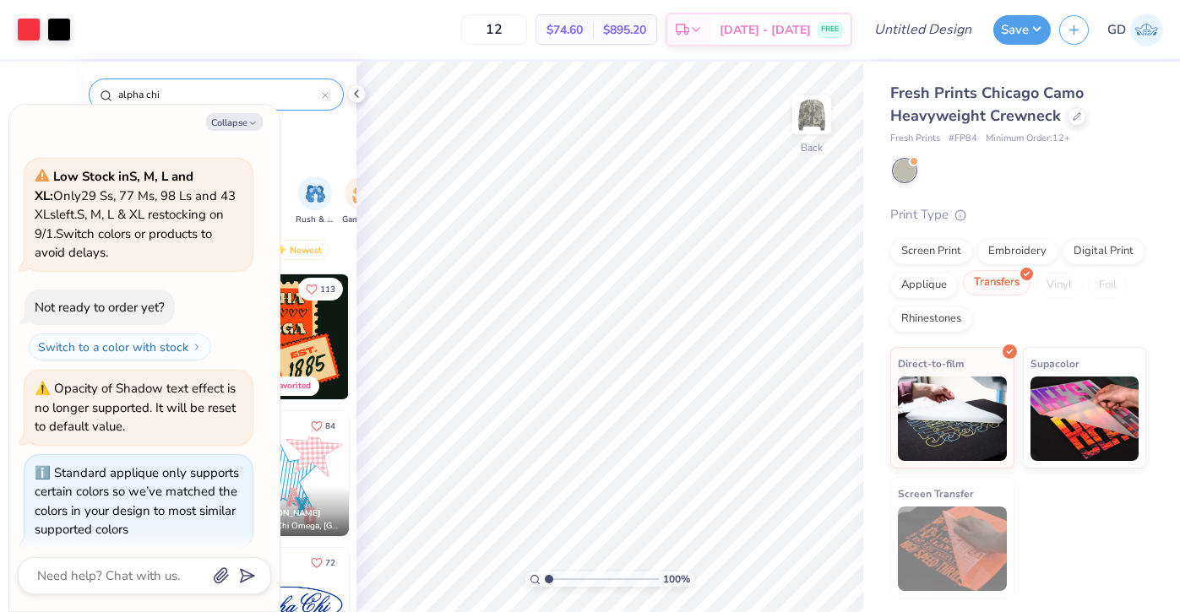
type textarea "x"
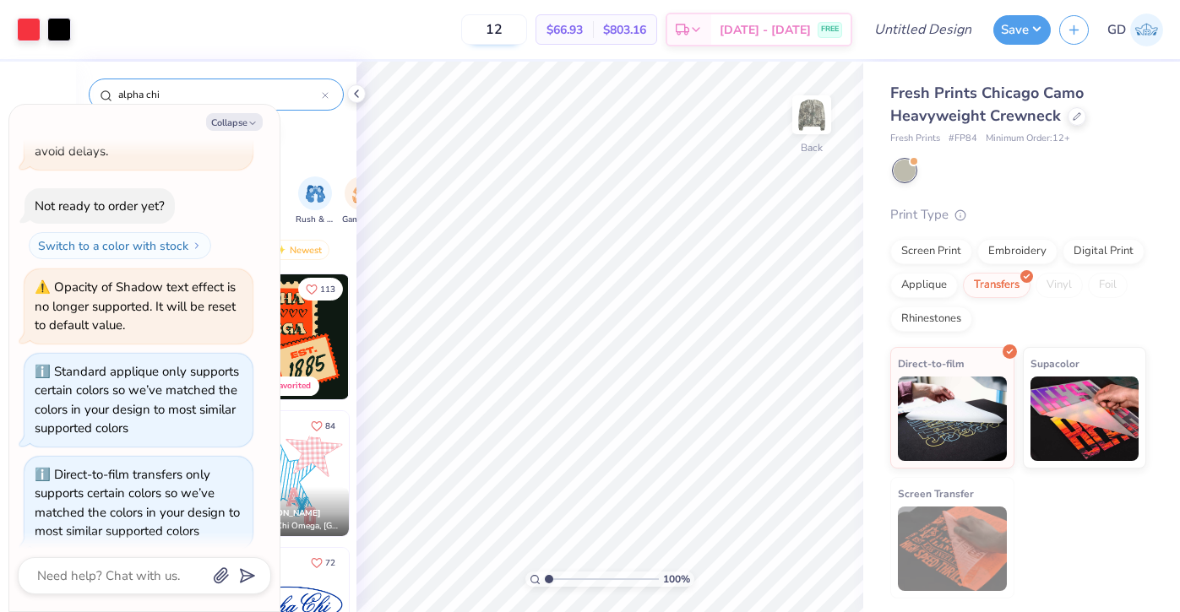
click at [516, 39] on input "12" at bounding box center [494, 29] width 66 height 30
type input "12"
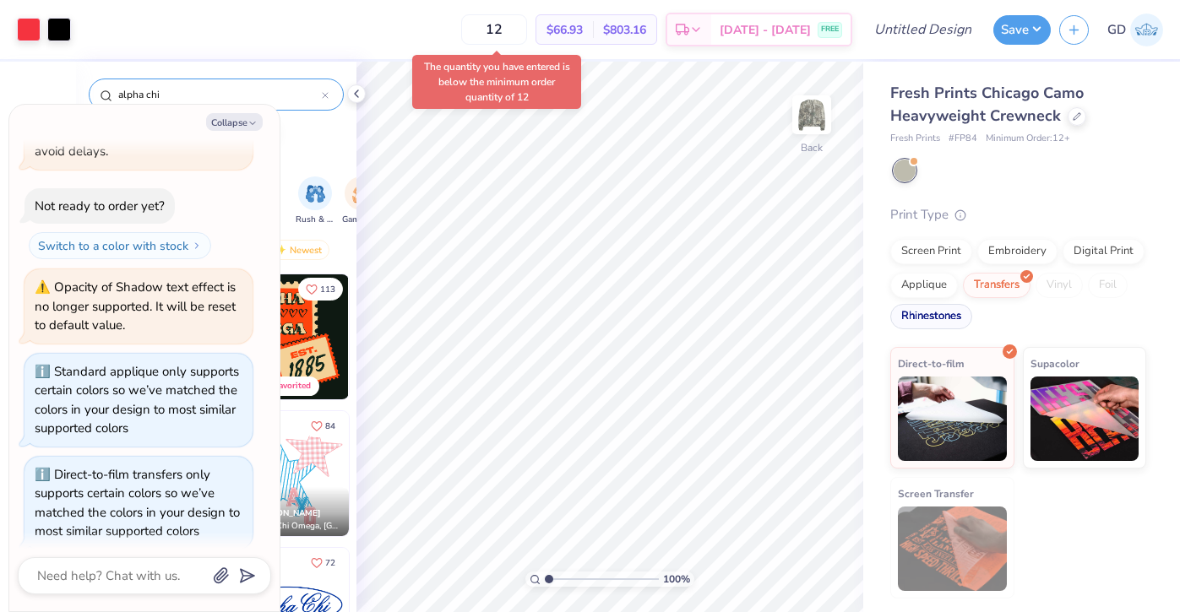
click at [924, 328] on div "Rhinestones" at bounding box center [931, 316] width 82 height 25
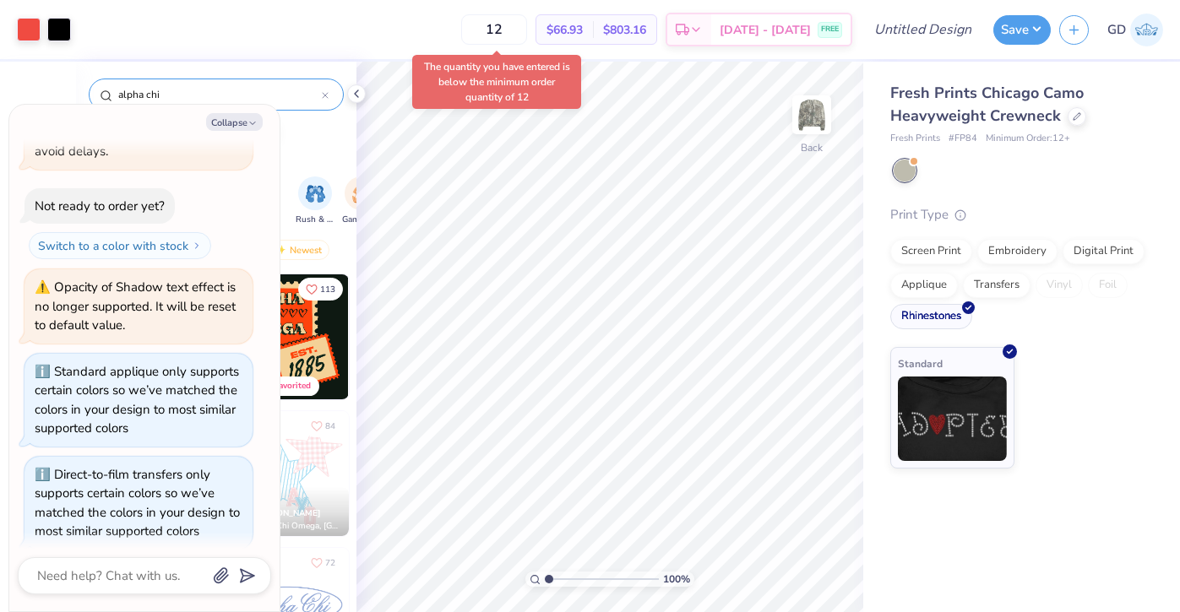
type textarea "x"
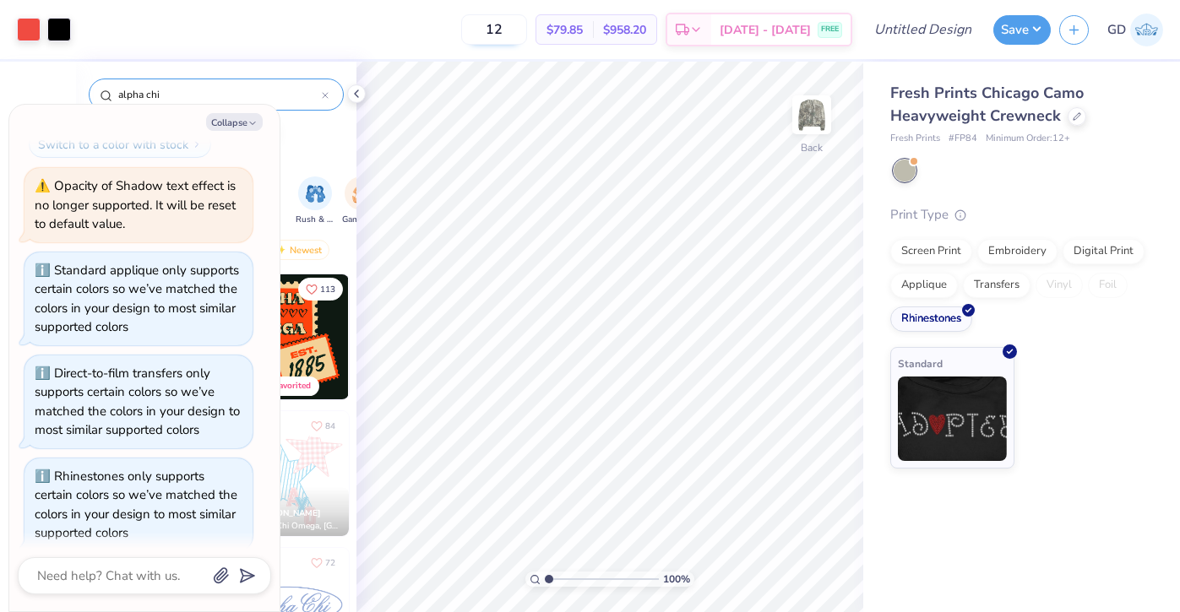
click at [527, 35] on input "12" at bounding box center [494, 29] width 66 height 30
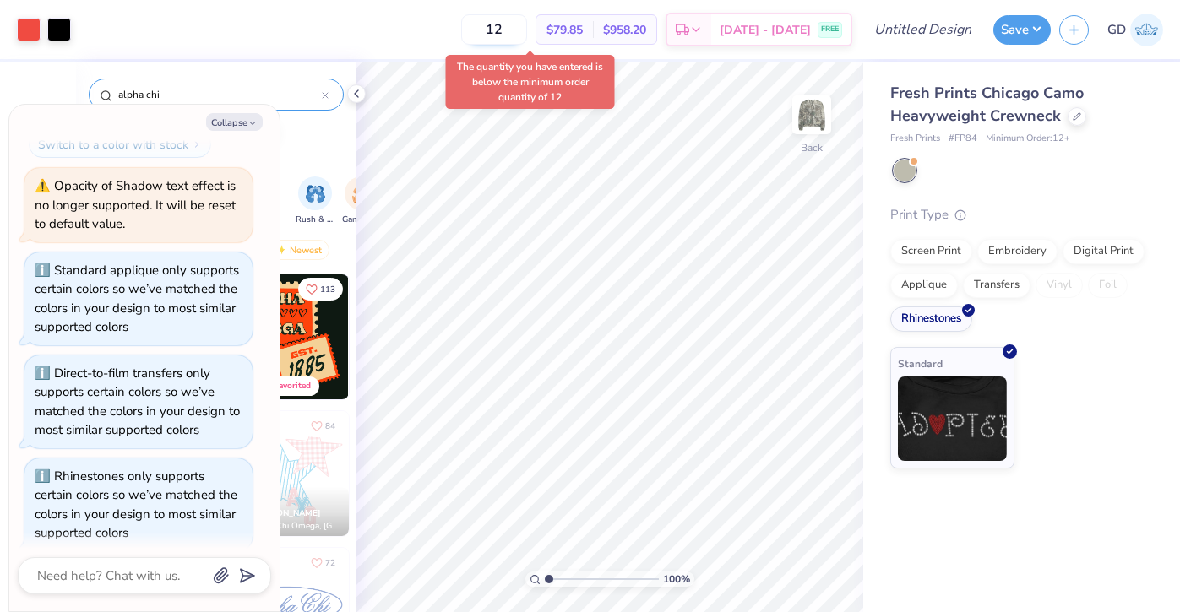
click at [527, 25] on input "12" at bounding box center [494, 29] width 66 height 30
type input "12"
click at [925, 282] on div "Applique" at bounding box center [924, 282] width 68 height 25
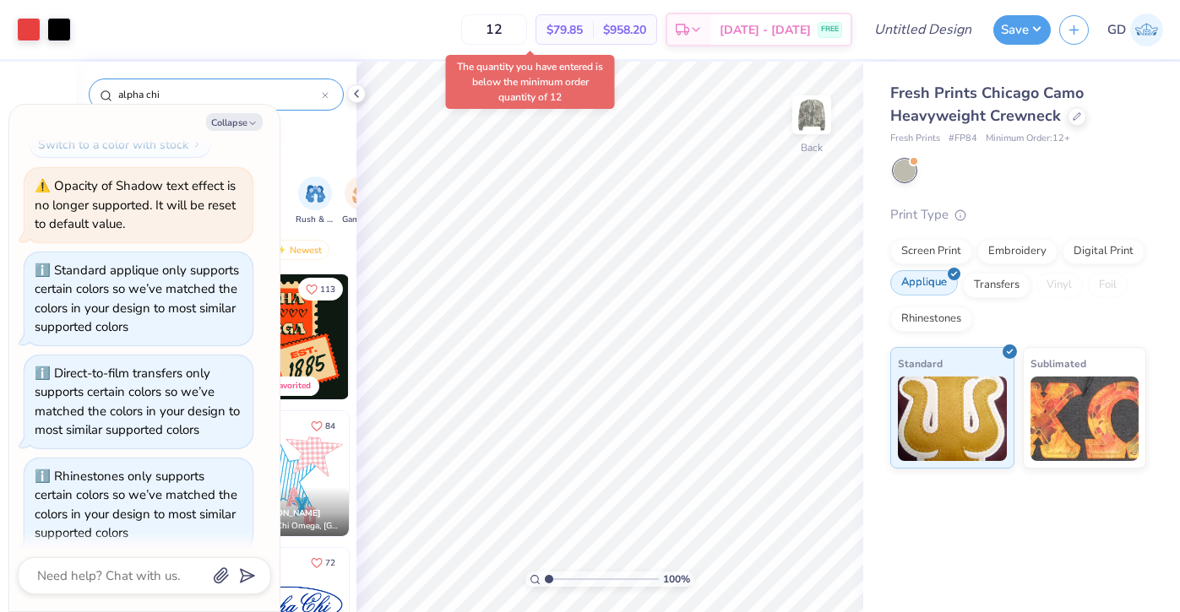
scroll to position [808, 0]
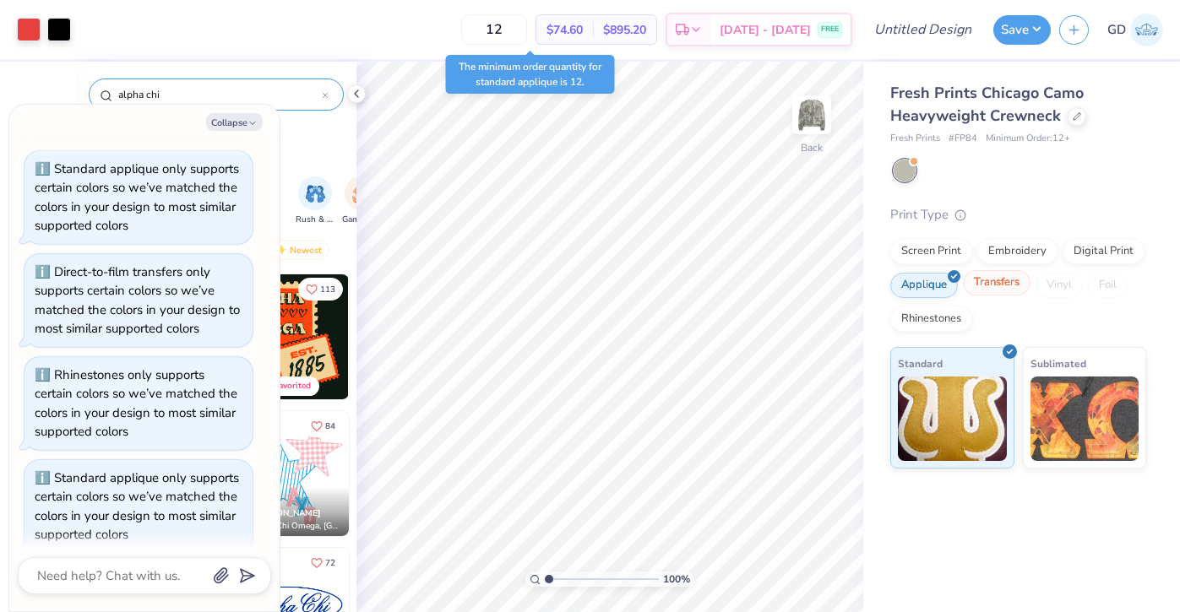
click at [985, 280] on div "Transfers" at bounding box center [997, 282] width 68 height 25
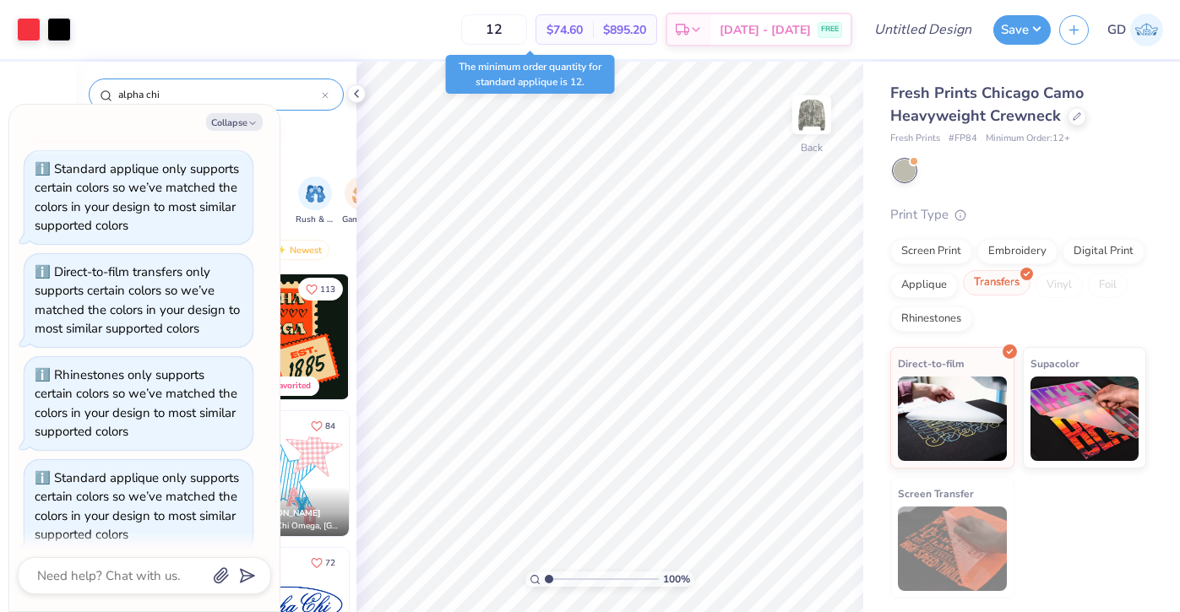
scroll to position [910, 0]
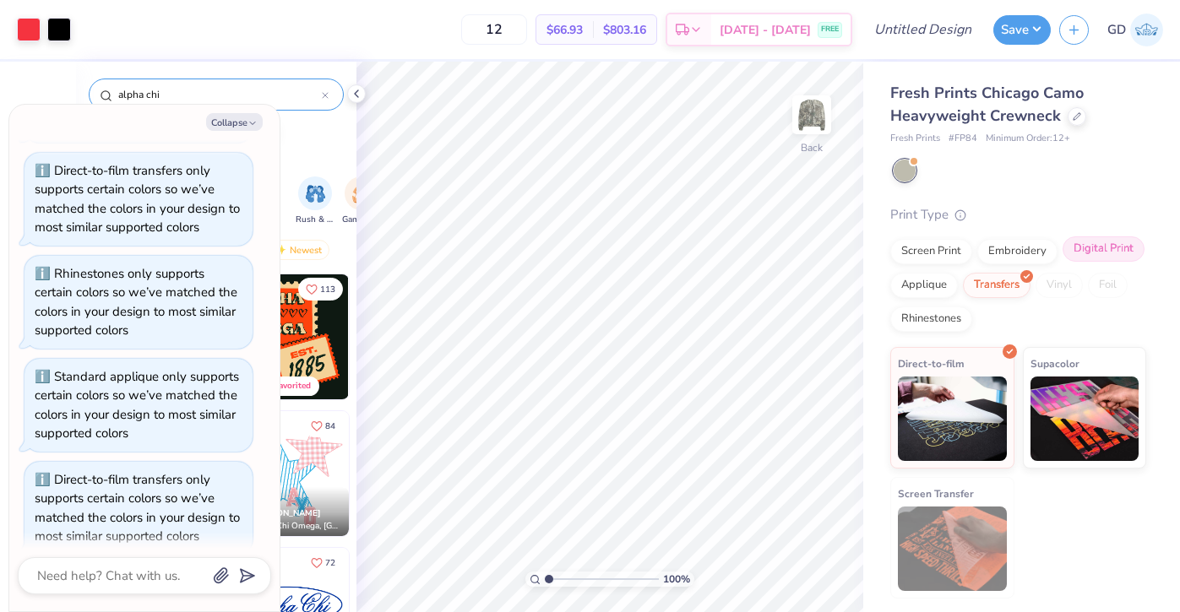
click at [1090, 253] on div "Digital Print" at bounding box center [1103, 248] width 82 height 25
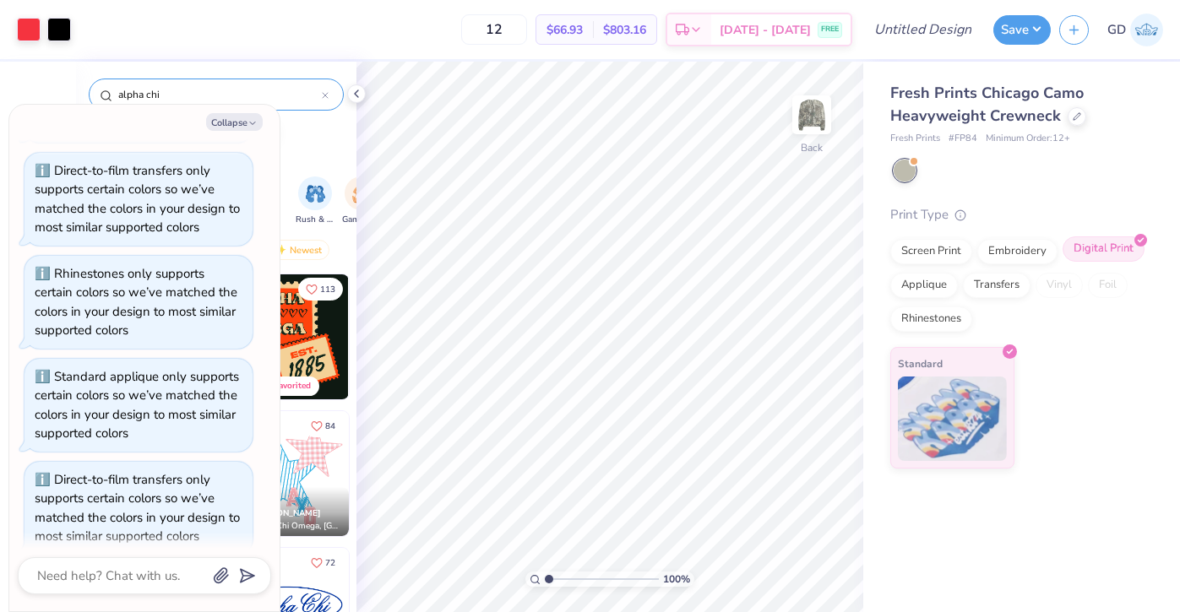
type textarea "x"
click at [514, 25] on input "12" at bounding box center [494, 29] width 66 height 30
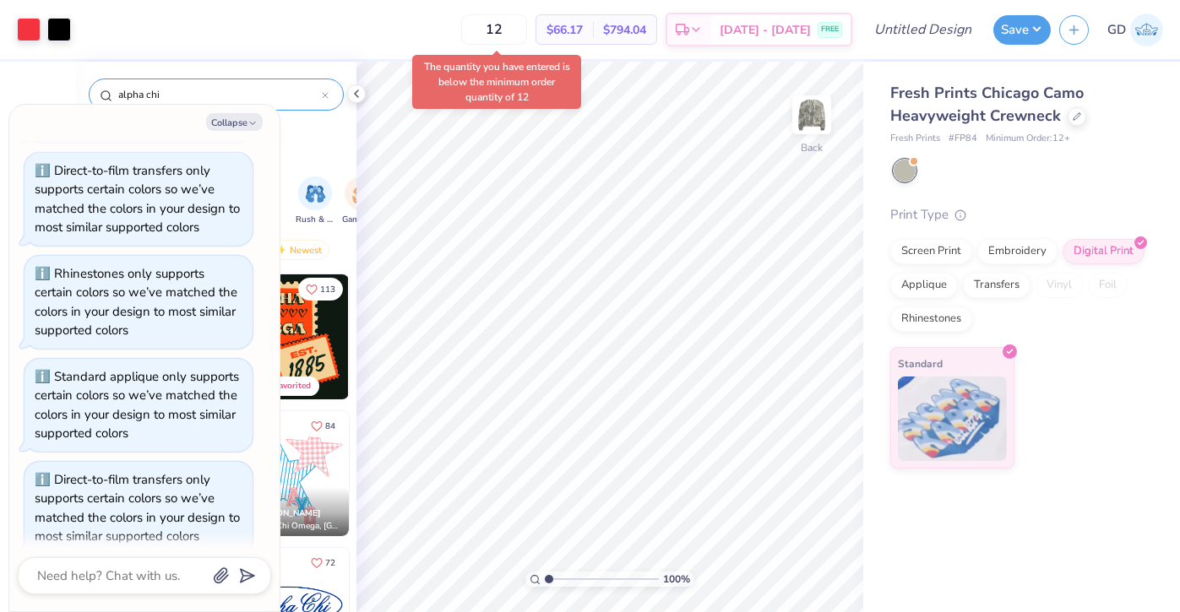
click at [1098, 79] on div "Fresh Prints Chicago Camo Heavyweight Crewneck Fresh Prints # FP84 Minimum Orde…" at bounding box center [1021, 265] width 317 height 407
click at [508, 33] on input "12" at bounding box center [494, 29] width 66 height 30
type input "1"
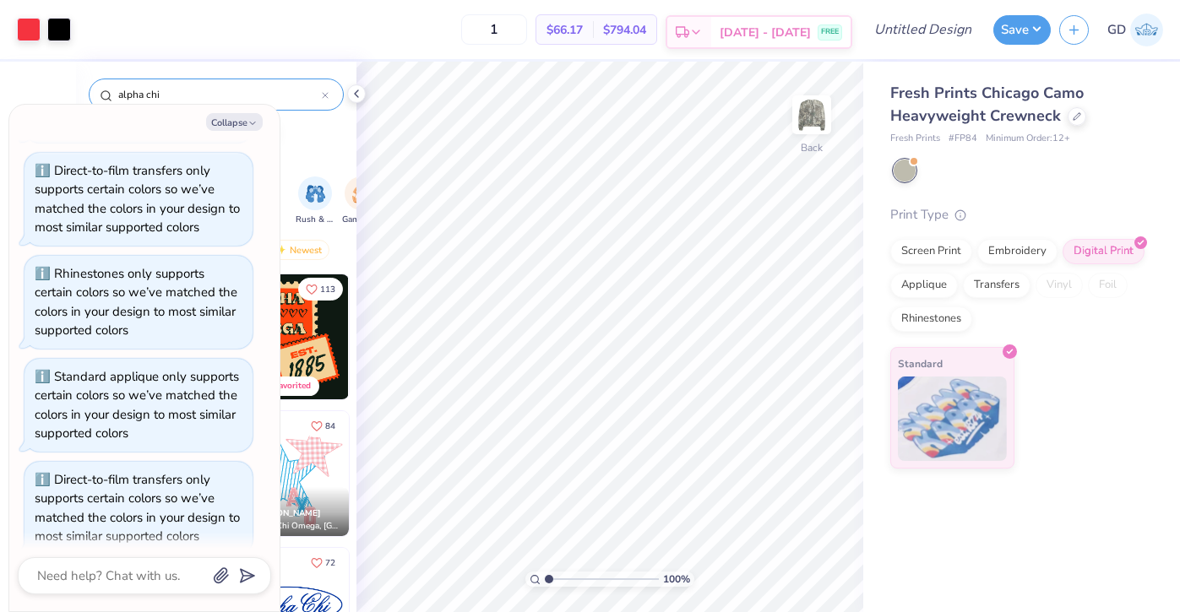
type textarea "x"
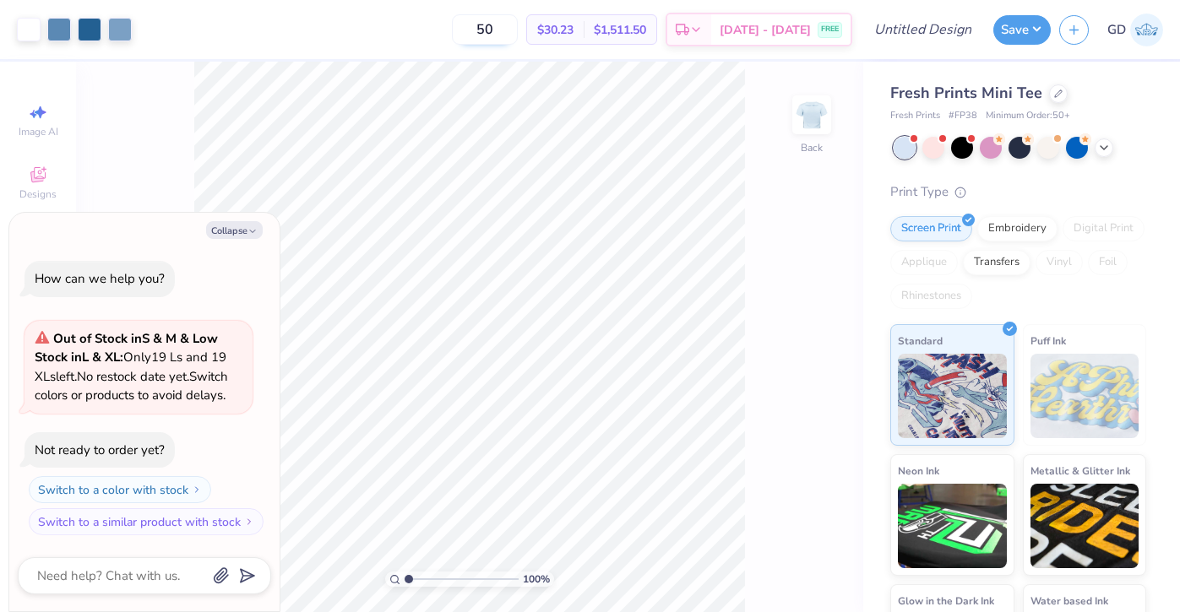
click at [487, 33] on input "50" at bounding box center [485, 29] width 66 height 30
type input "50"
